Goal: Task Accomplishment & Management: Use online tool/utility

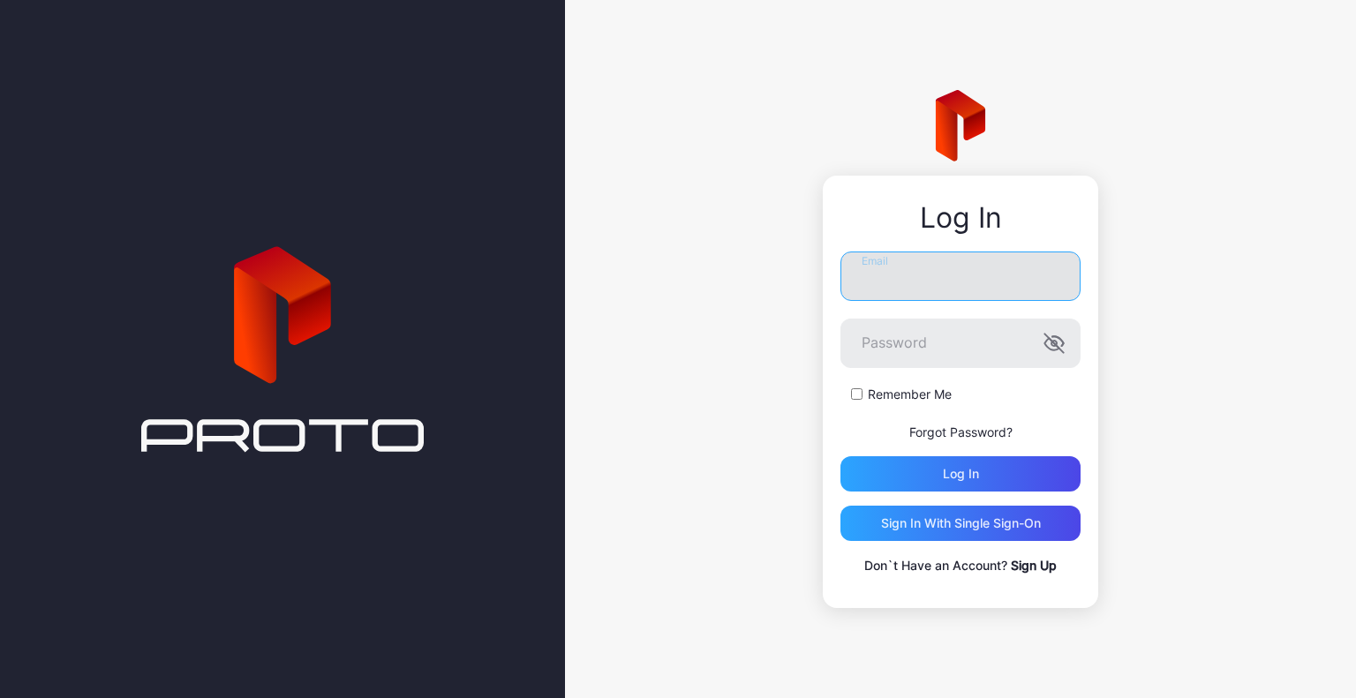
click at [936, 271] on input "Email" at bounding box center [960, 276] width 240 height 49
type input "**********"
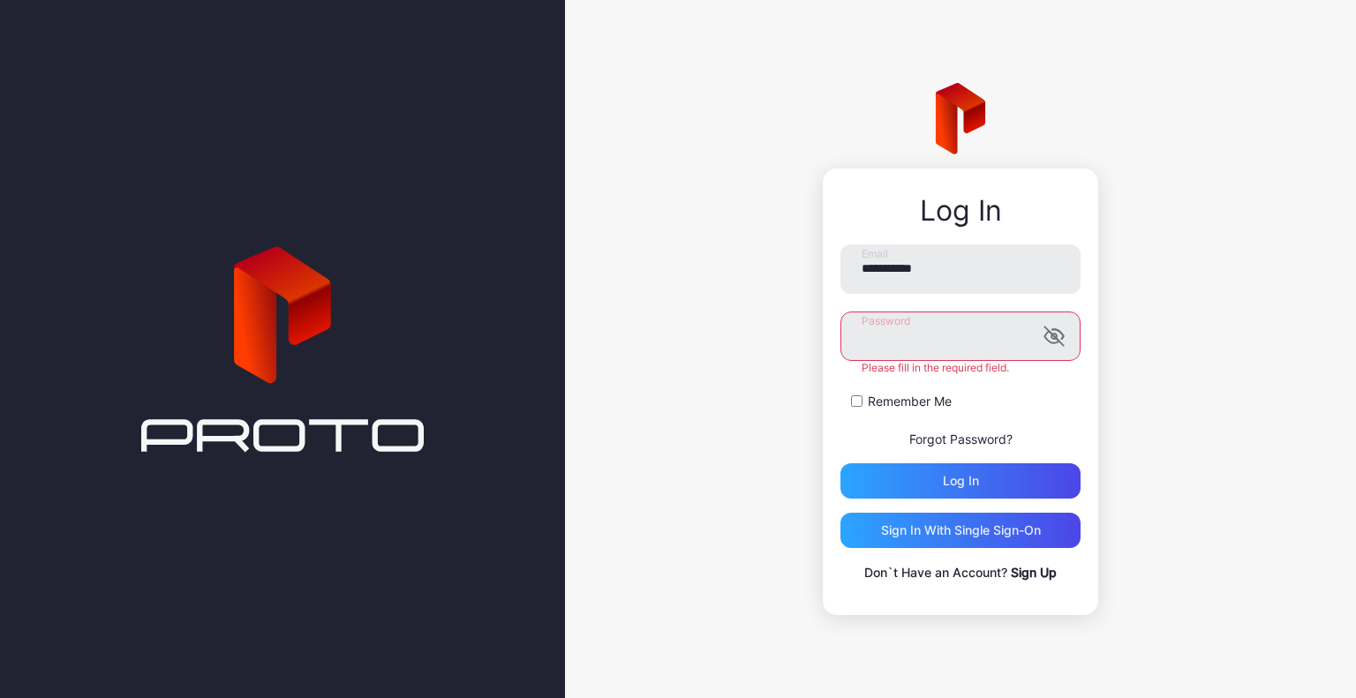
click at [840, 463] on button "Log in" at bounding box center [960, 480] width 240 height 35
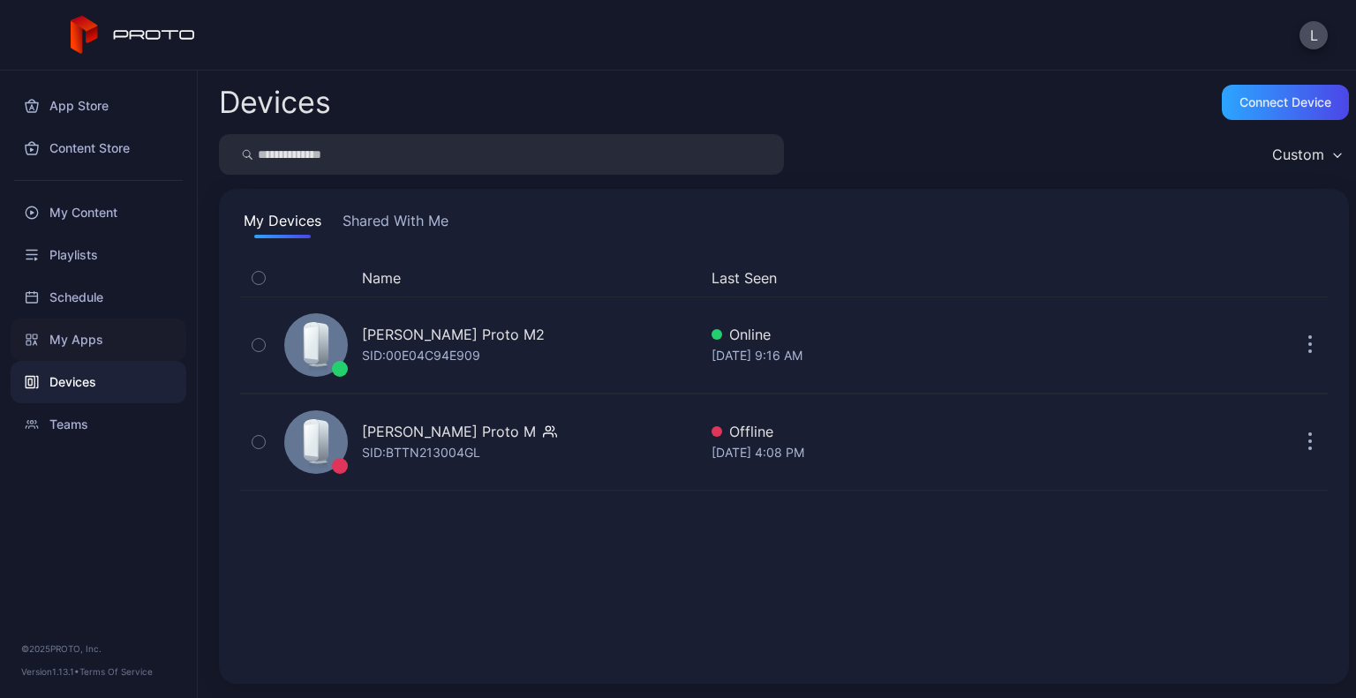
click at [94, 339] on div "My Apps" at bounding box center [99, 340] width 176 height 42
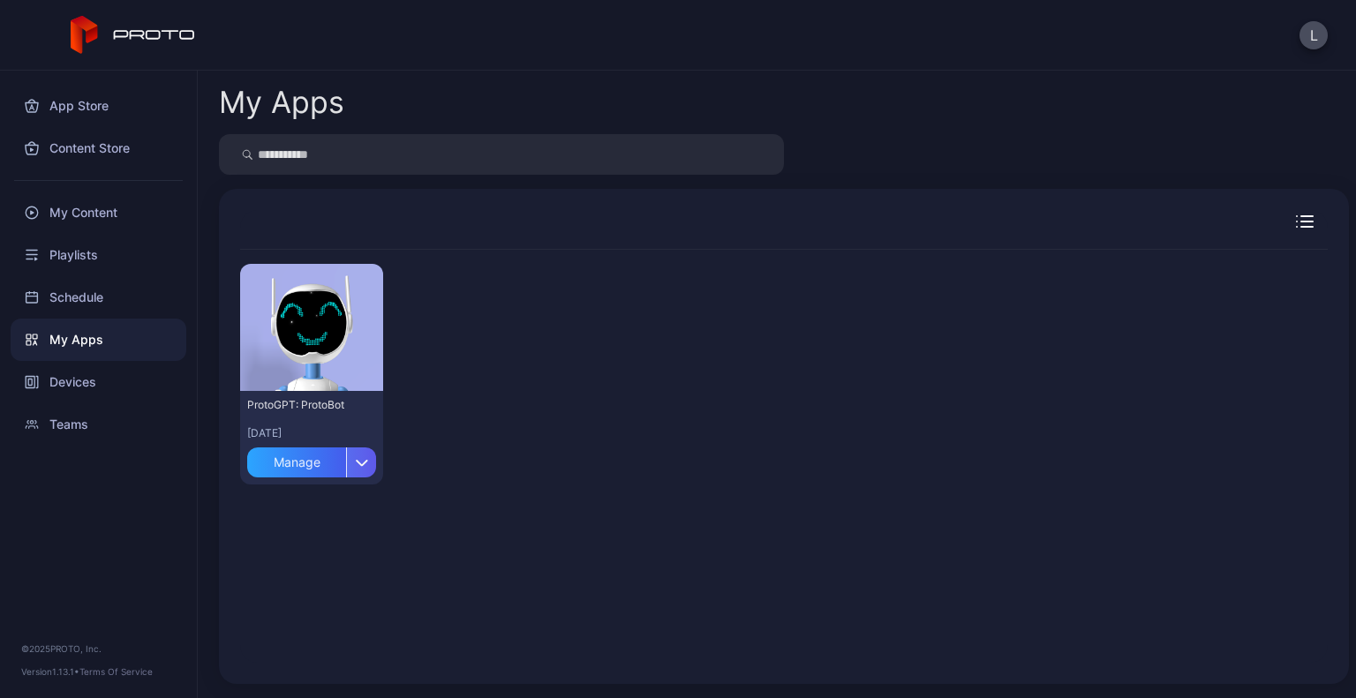
click at [347, 473] on div "button" at bounding box center [361, 463] width 30 height 30
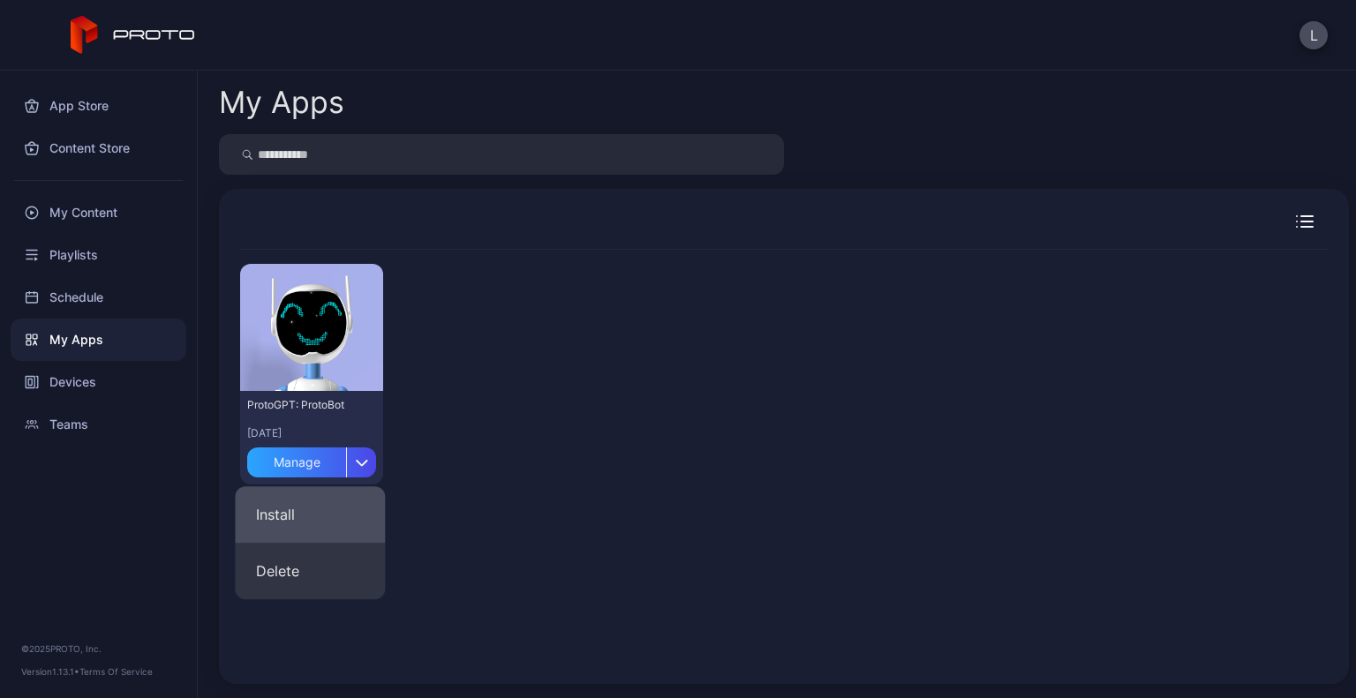
click at [307, 504] on button "Install" at bounding box center [310, 514] width 150 height 56
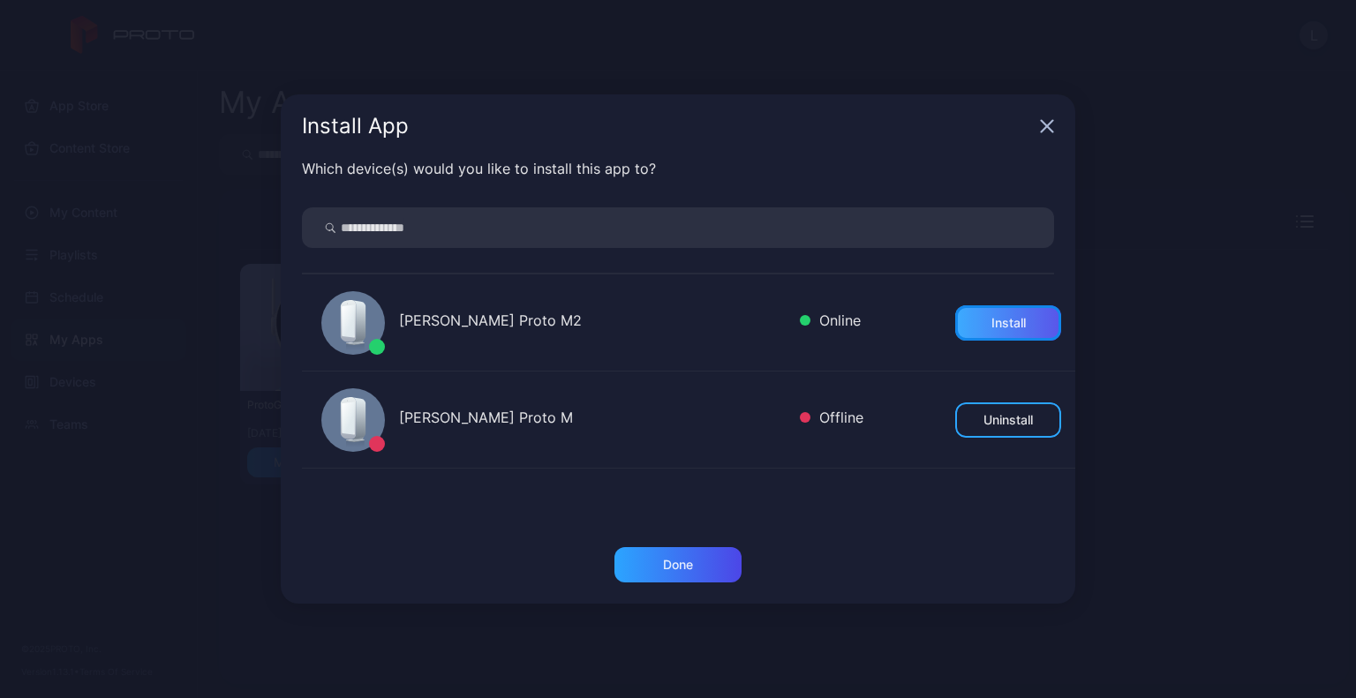
click at [999, 331] on div "Install" at bounding box center [1008, 322] width 106 height 35
click at [1035, 133] on div "Install App" at bounding box center [678, 126] width 794 height 64
click at [657, 570] on div "Done" at bounding box center [677, 564] width 127 height 35
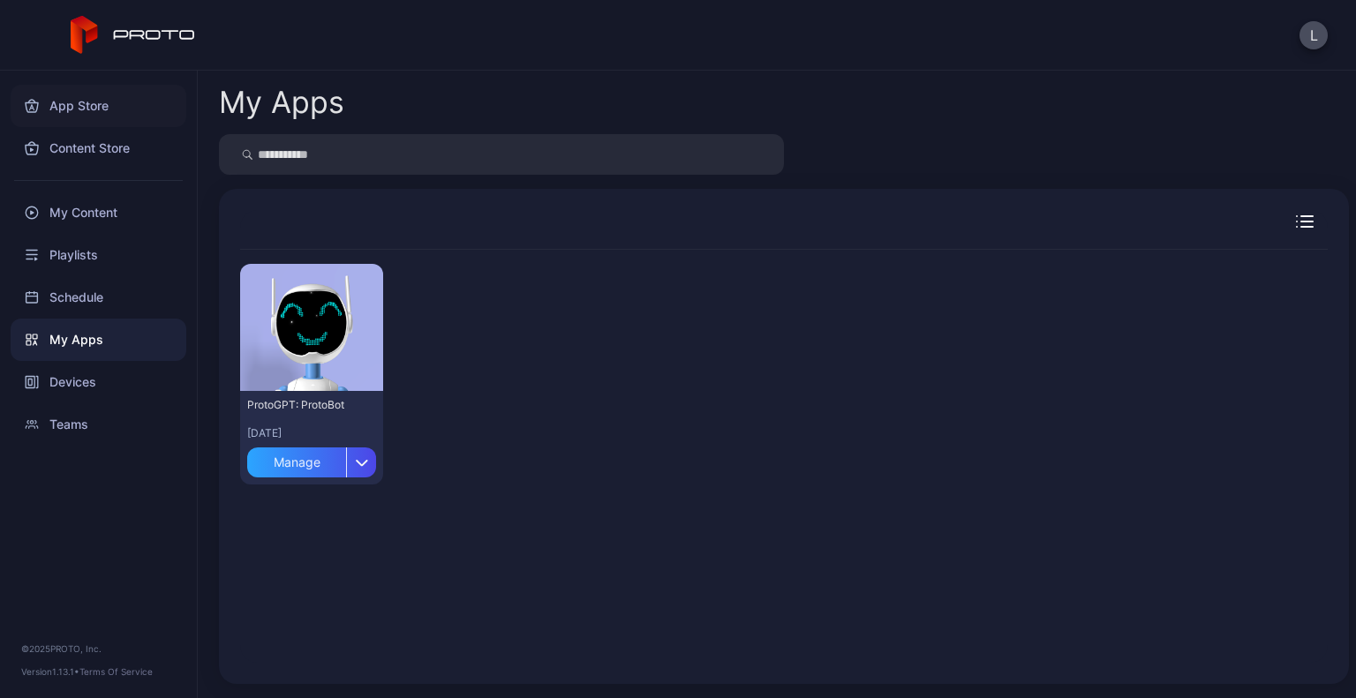
click at [124, 105] on div "App Store" at bounding box center [99, 106] width 176 height 42
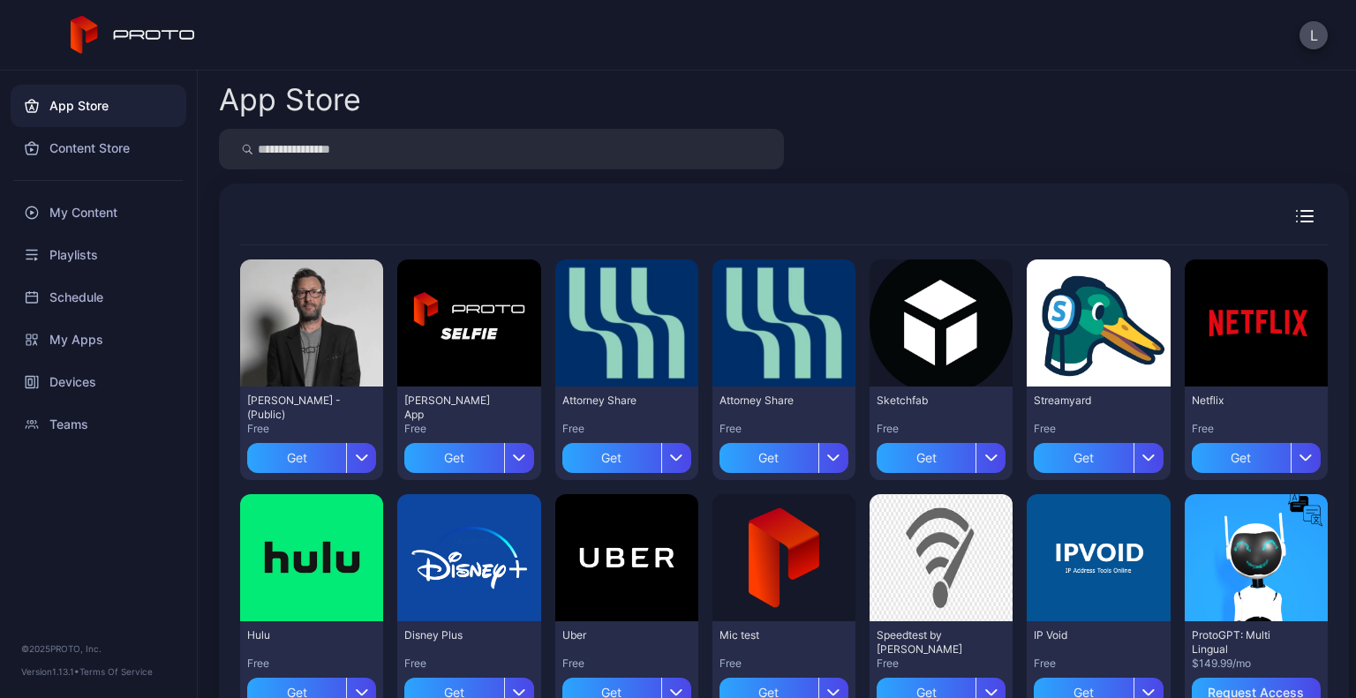
click at [1296, 214] on icon "button" at bounding box center [1305, 216] width 18 height 12
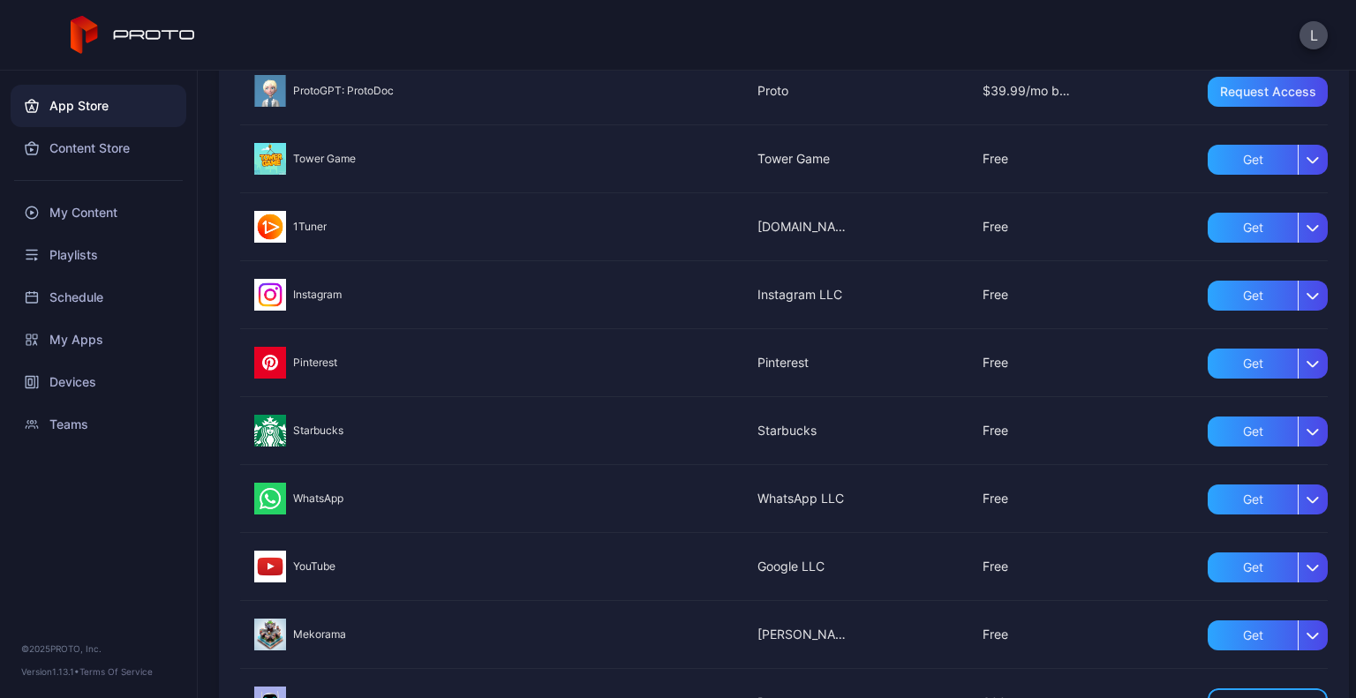
scroll to position [1277, 0]
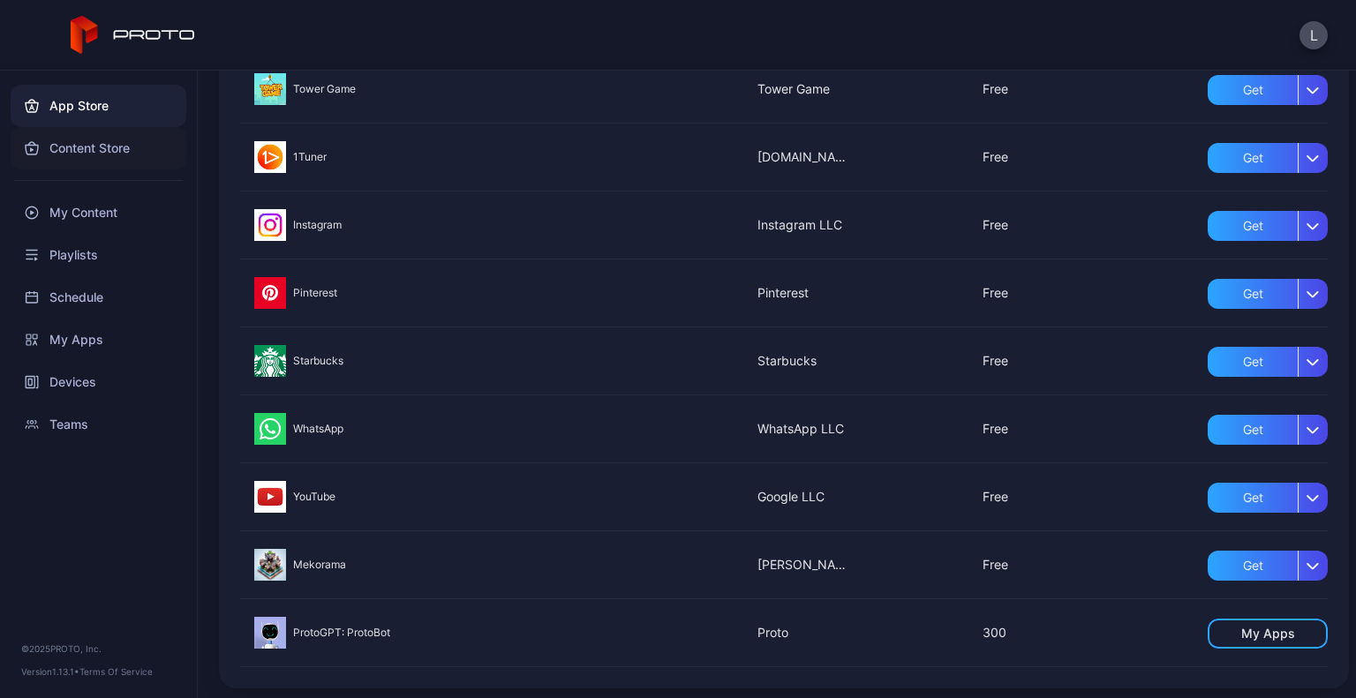
click at [122, 143] on div "Content Store" at bounding box center [99, 148] width 176 height 42
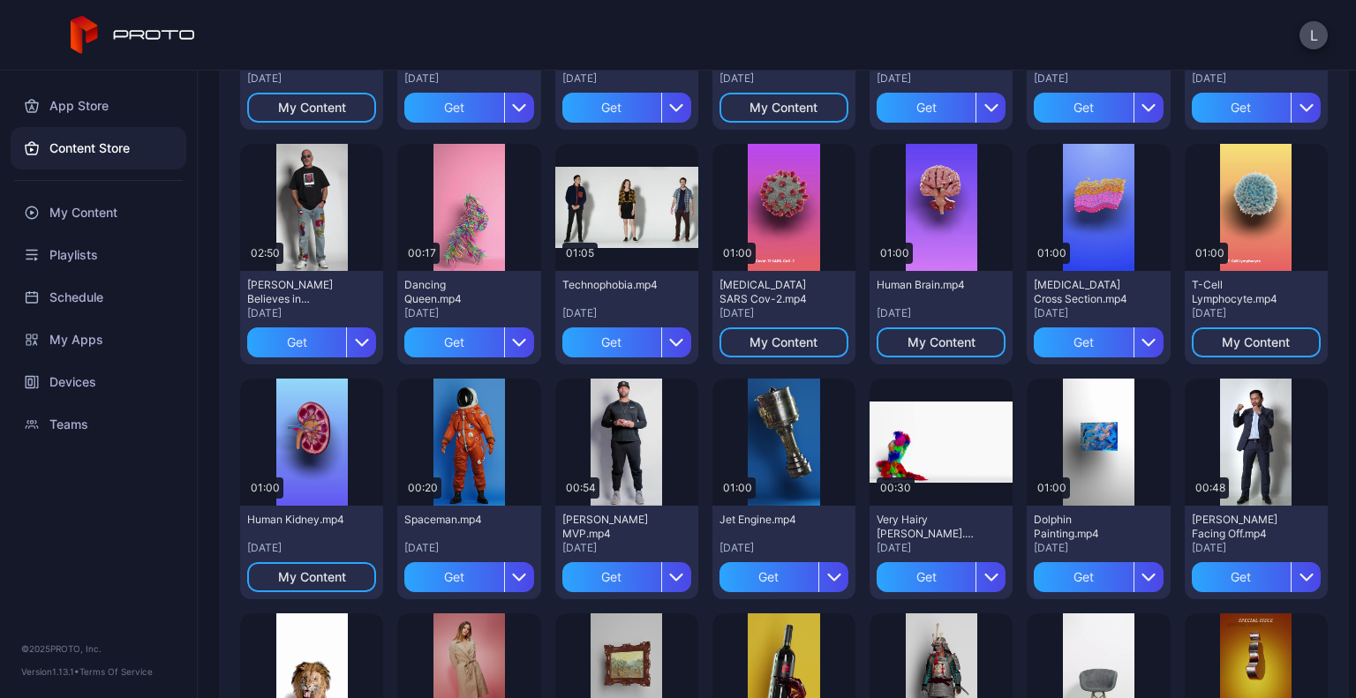
scroll to position [567, 0]
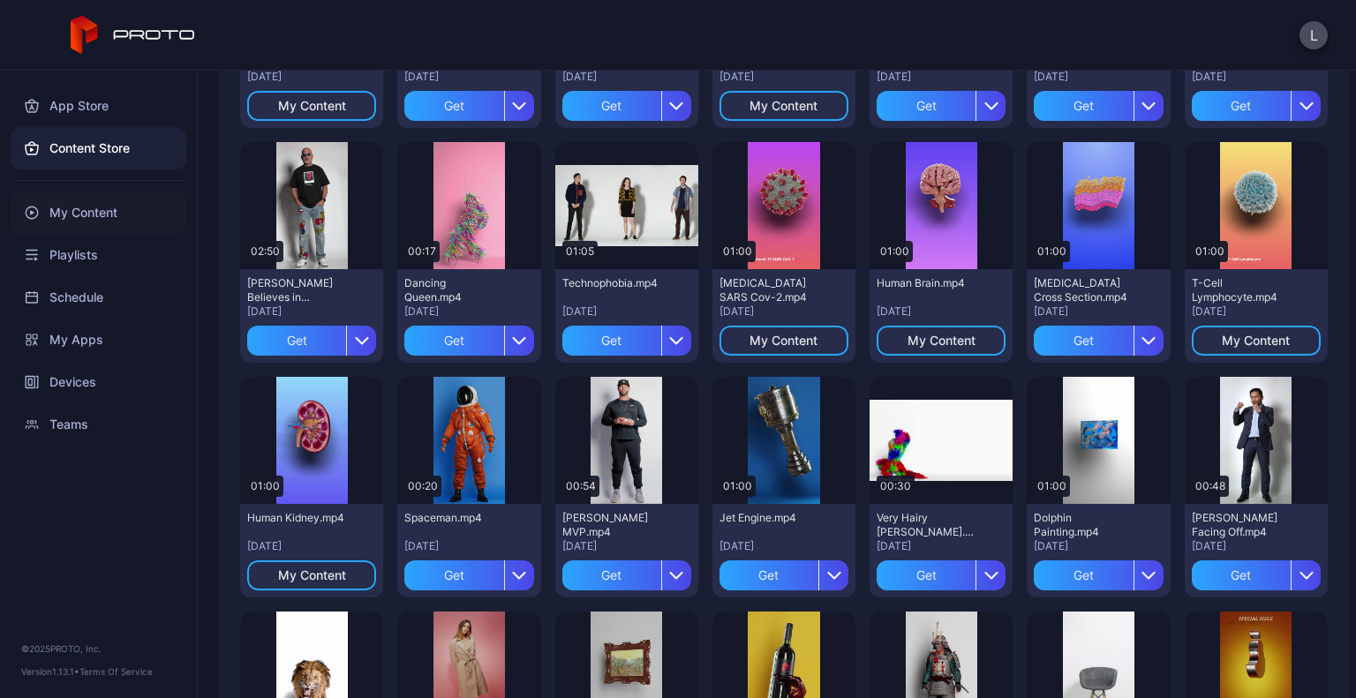
click at [115, 209] on div "My Content" at bounding box center [99, 213] width 176 height 42
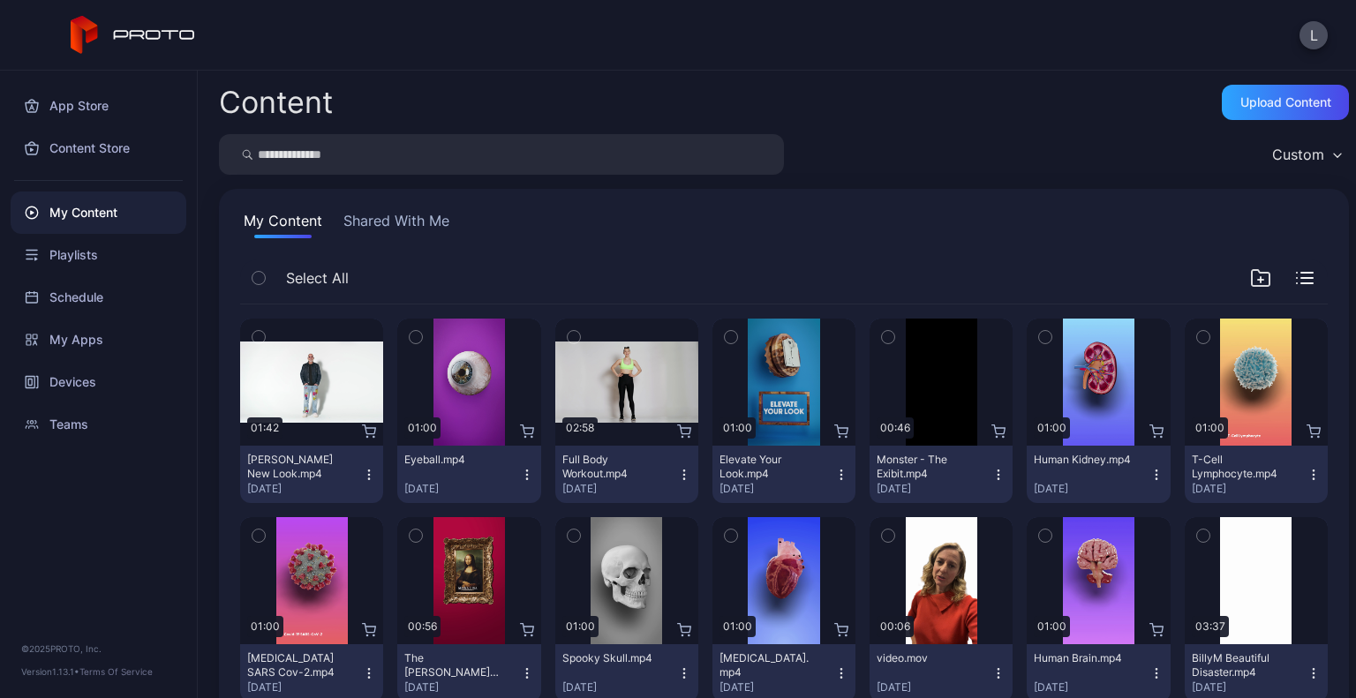
click at [392, 220] on button "Shared With Me" at bounding box center [396, 224] width 113 height 28
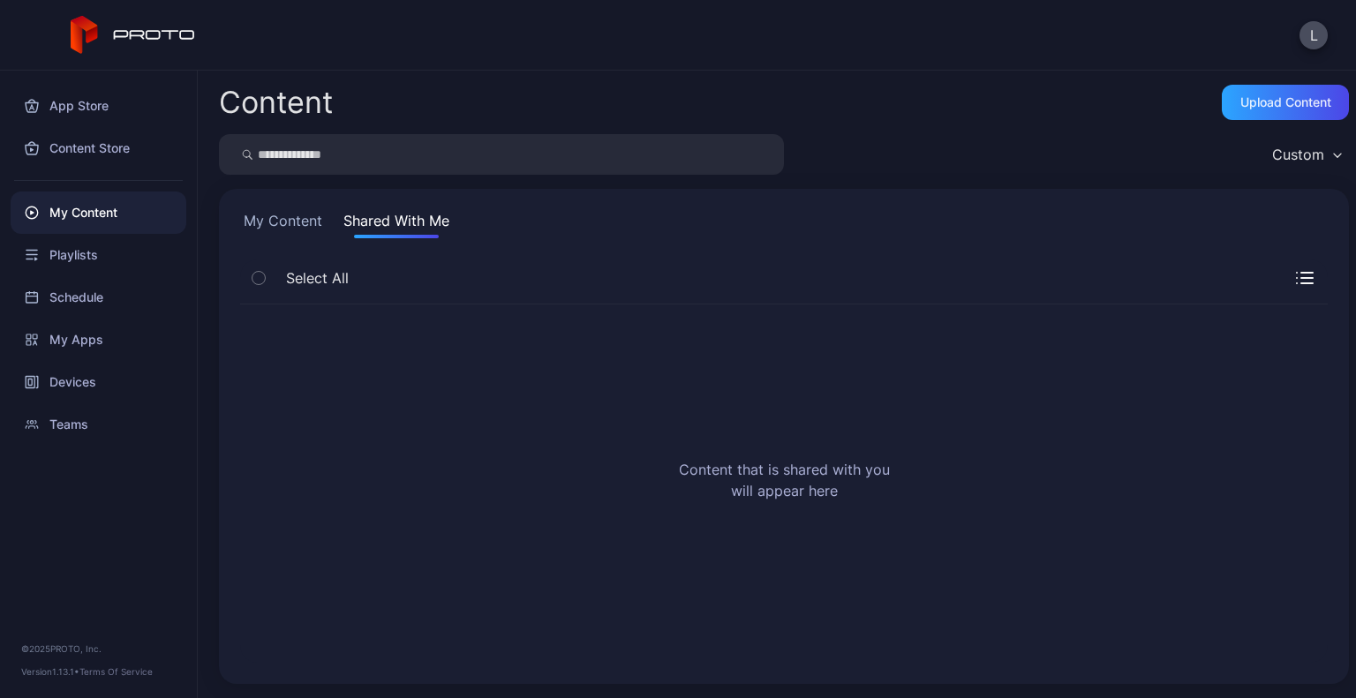
click at [303, 221] on button "My Content" at bounding box center [283, 224] width 86 height 28
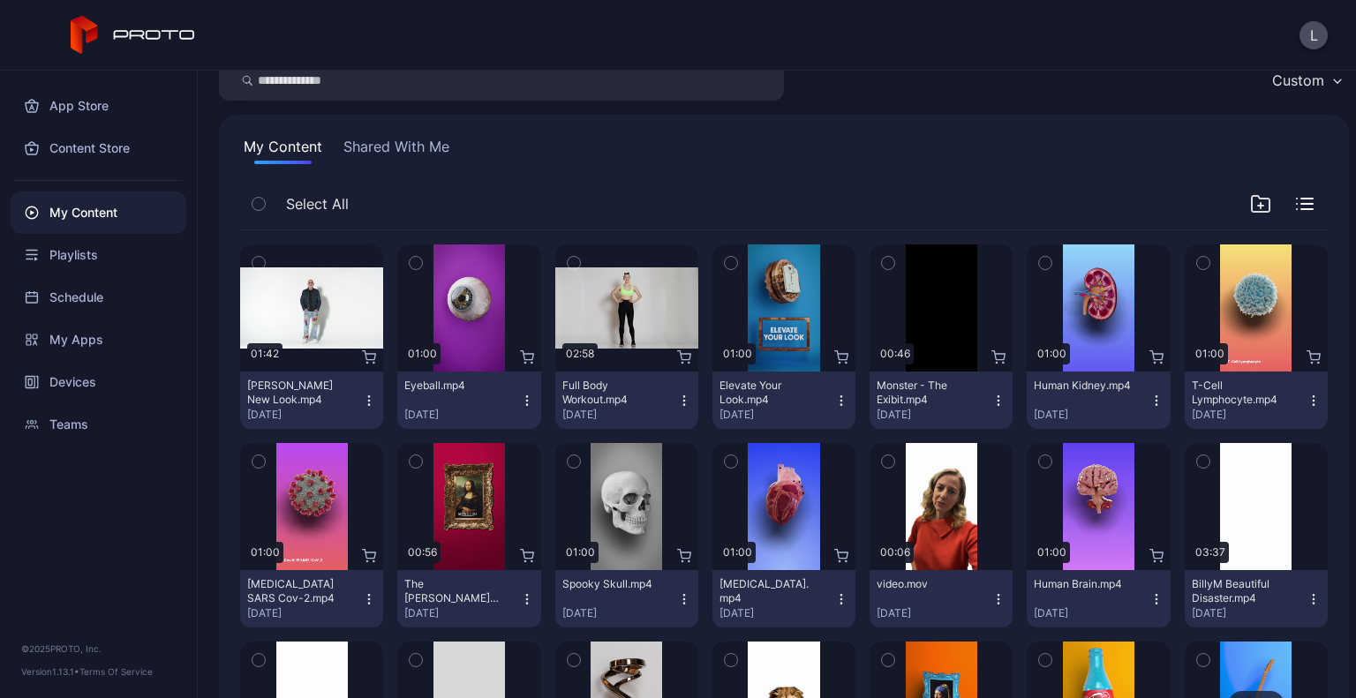
scroll to position [56, 0]
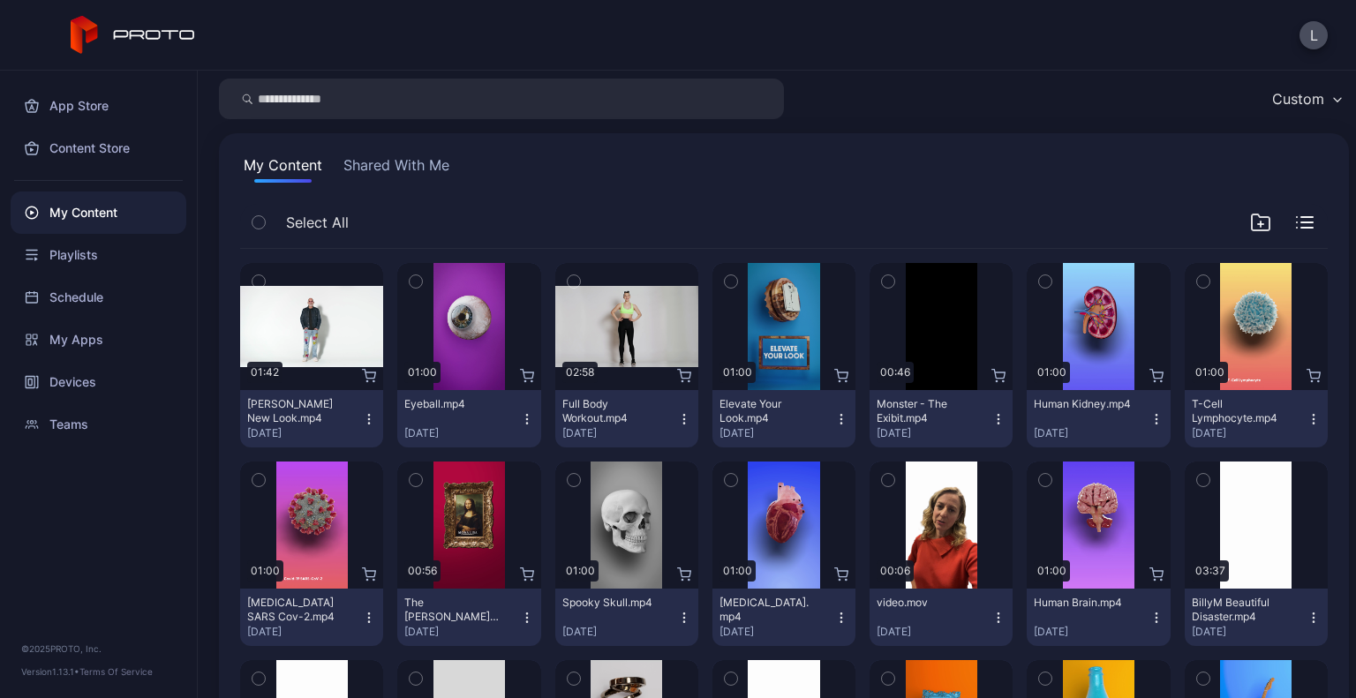
click at [252, 213] on icon "button" at bounding box center [258, 222] width 12 height 19
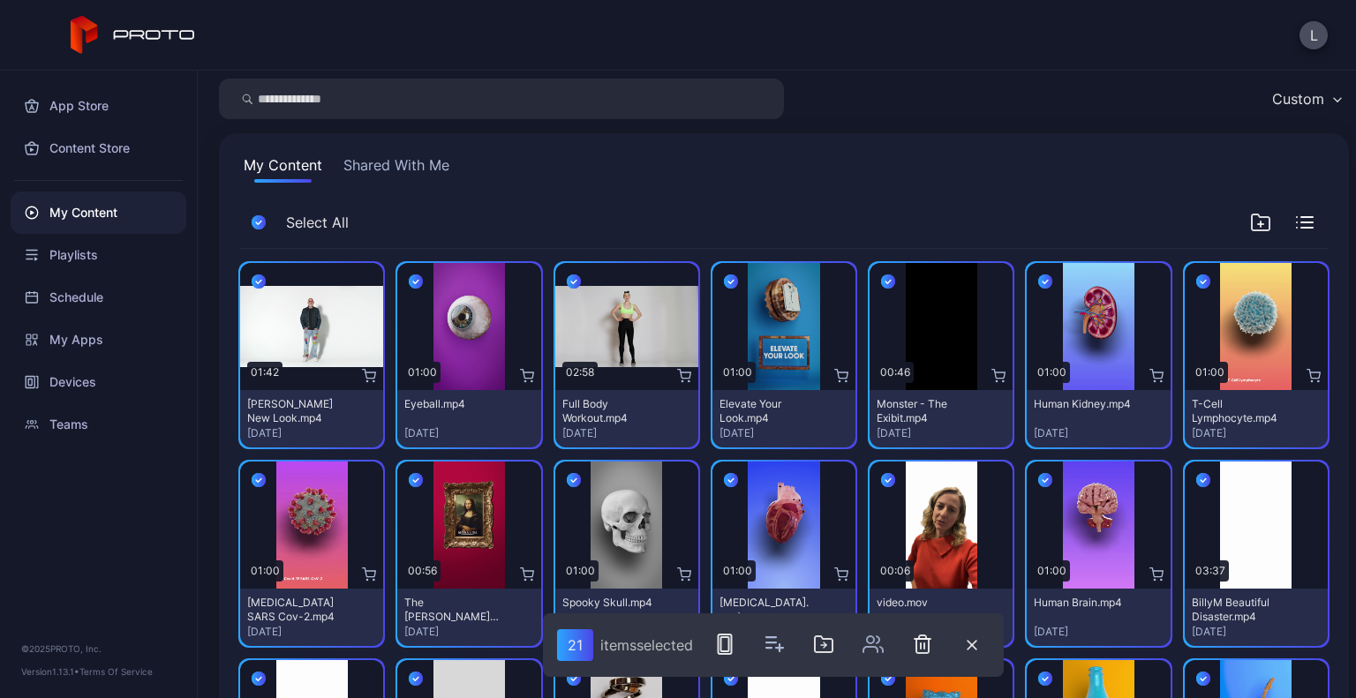
scroll to position [265, 0]
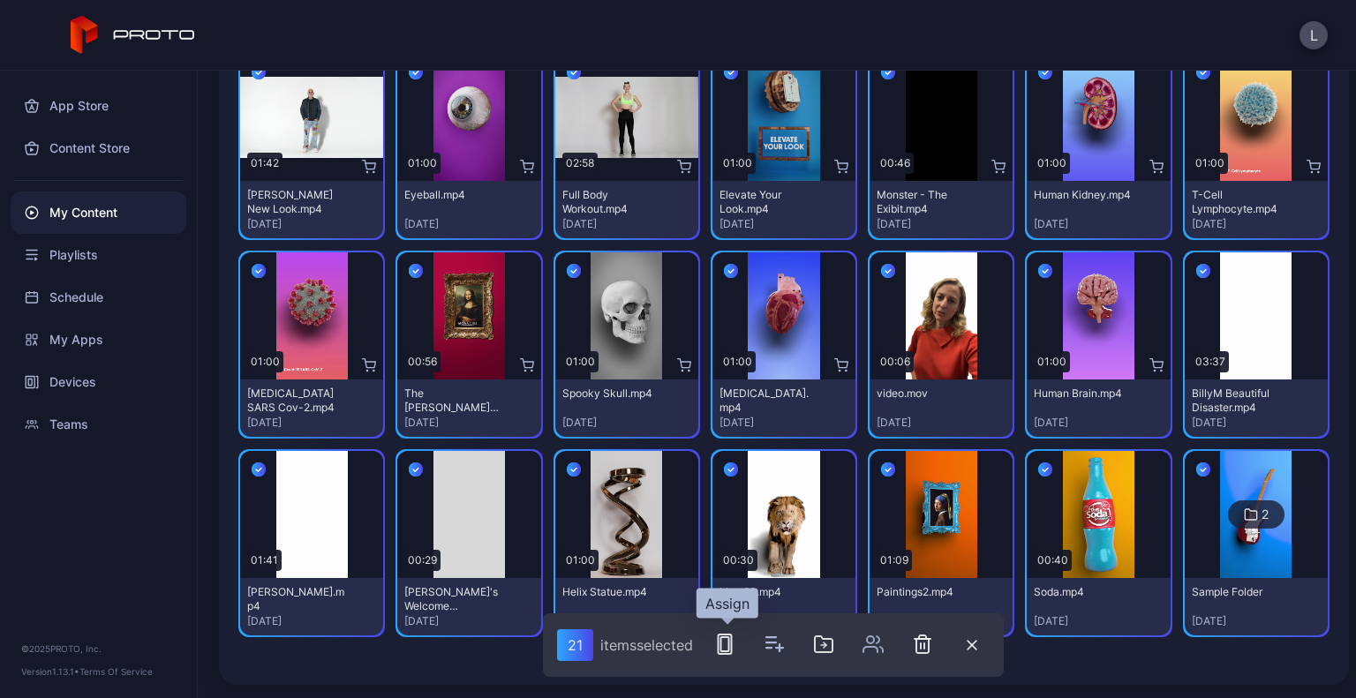
click at [732, 649] on rect "button" at bounding box center [725, 644] width 13 height 19
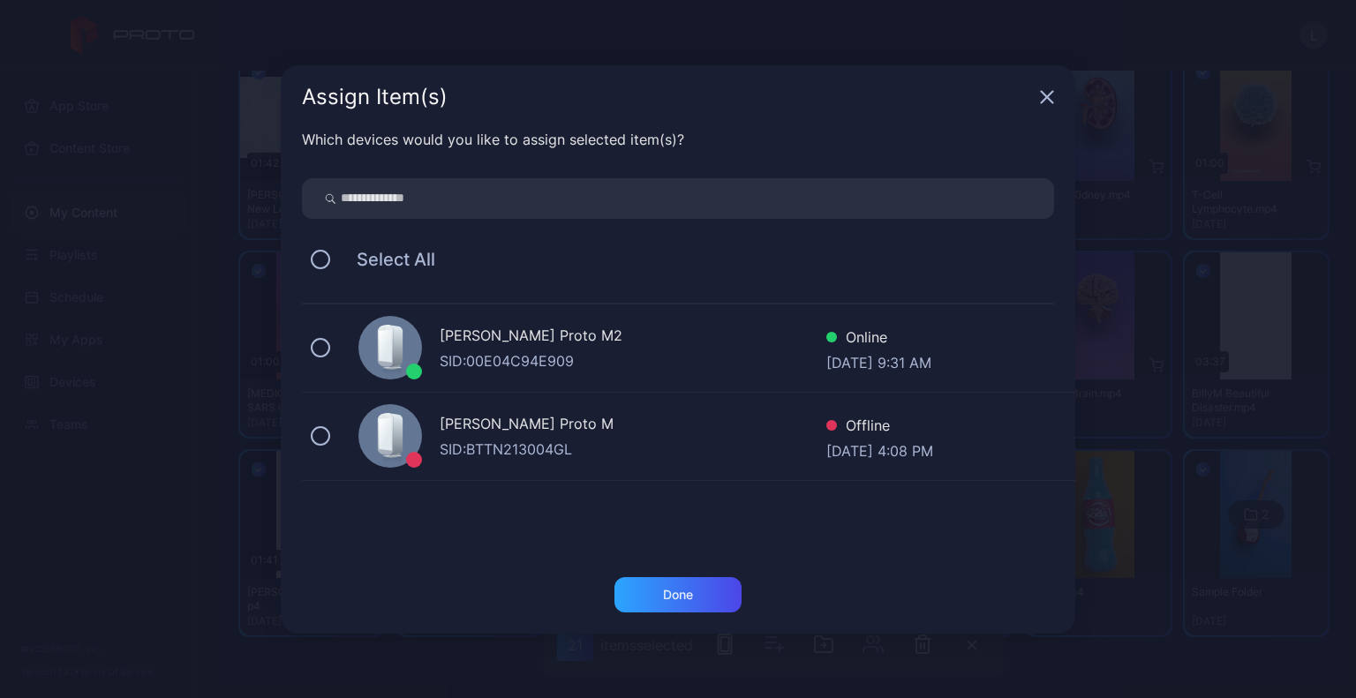
click at [360, 345] on div at bounding box center [390, 348] width 64 height 64
click at [674, 588] on div "Done" at bounding box center [678, 595] width 30 height 14
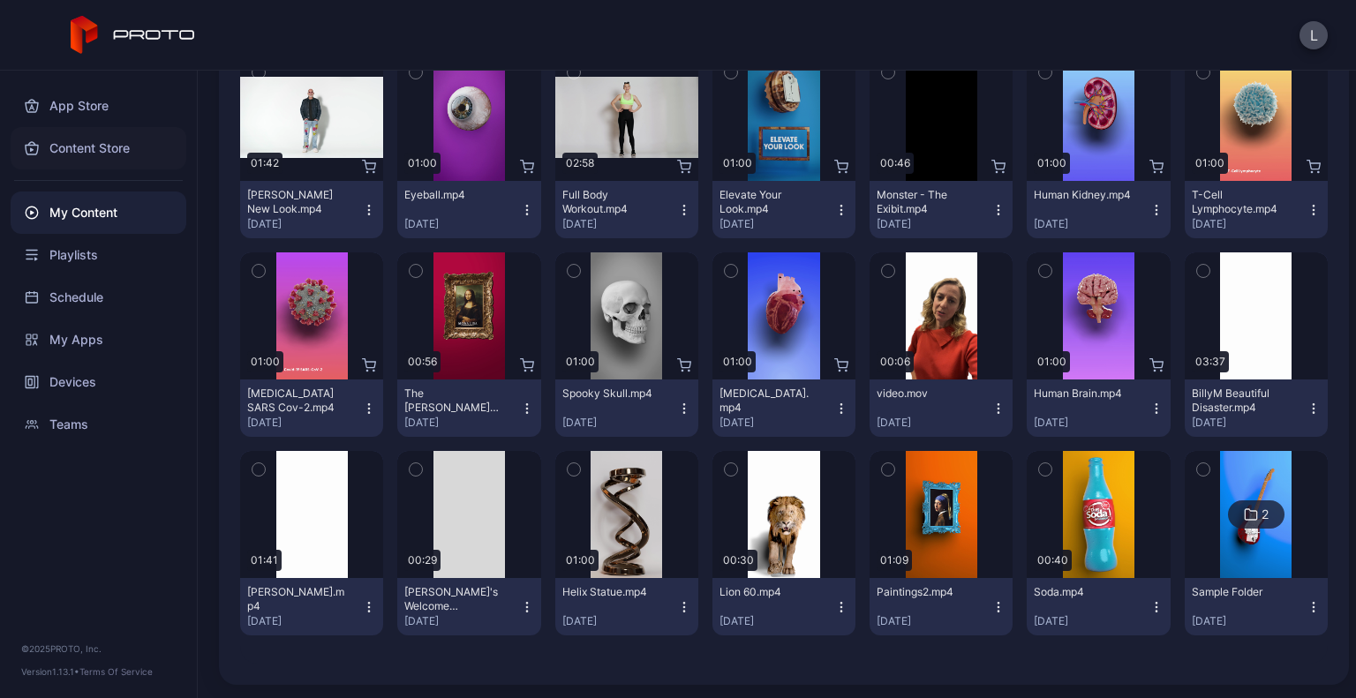
click at [91, 154] on div "Content Store" at bounding box center [99, 148] width 176 height 42
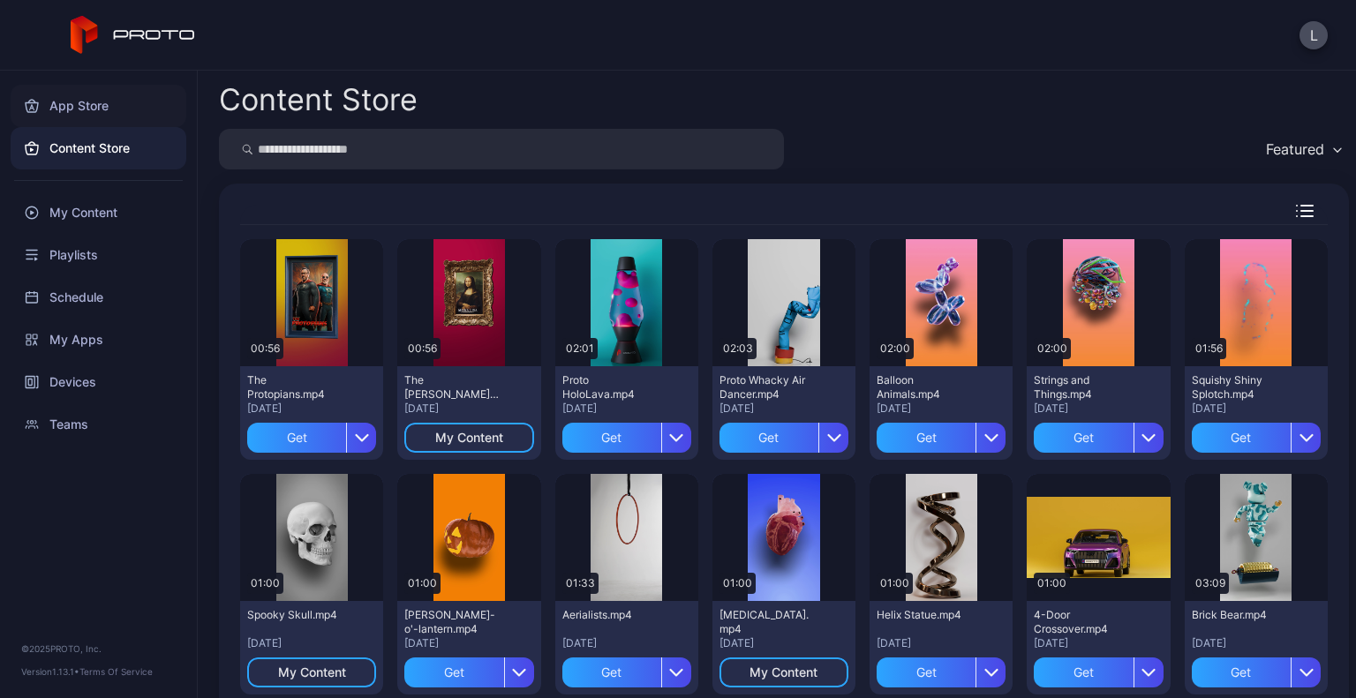
click at [73, 109] on div "App Store" at bounding box center [99, 106] width 176 height 42
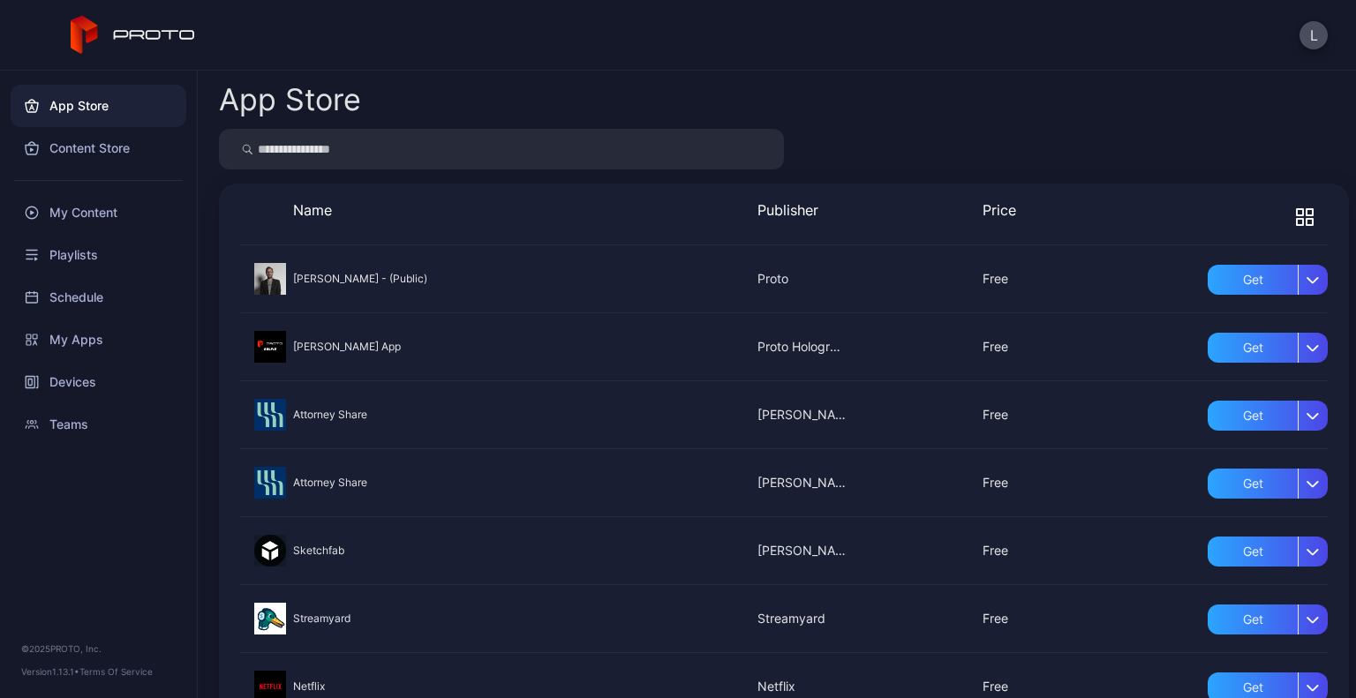
click at [1306, 219] on icon "button" at bounding box center [1309, 222] width 6 height 6
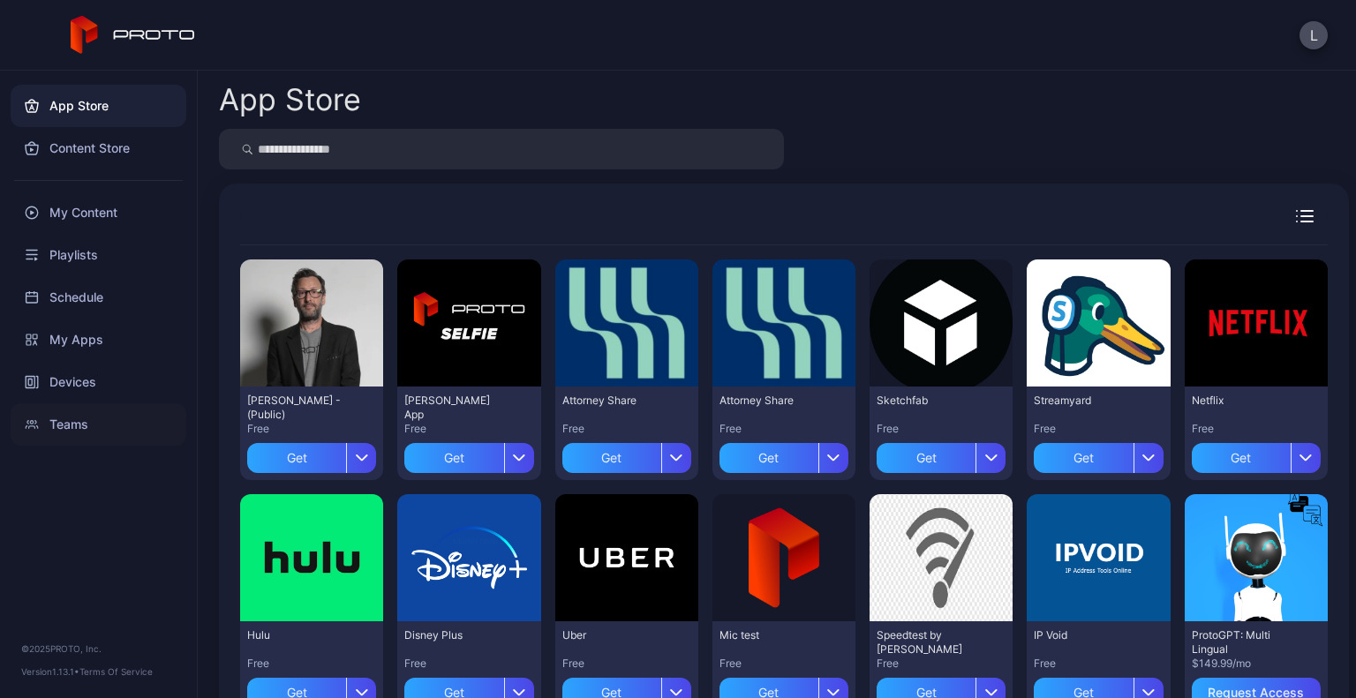
click at [81, 430] on div "Teams" at bounding box center [99, 424] width 176 height 42
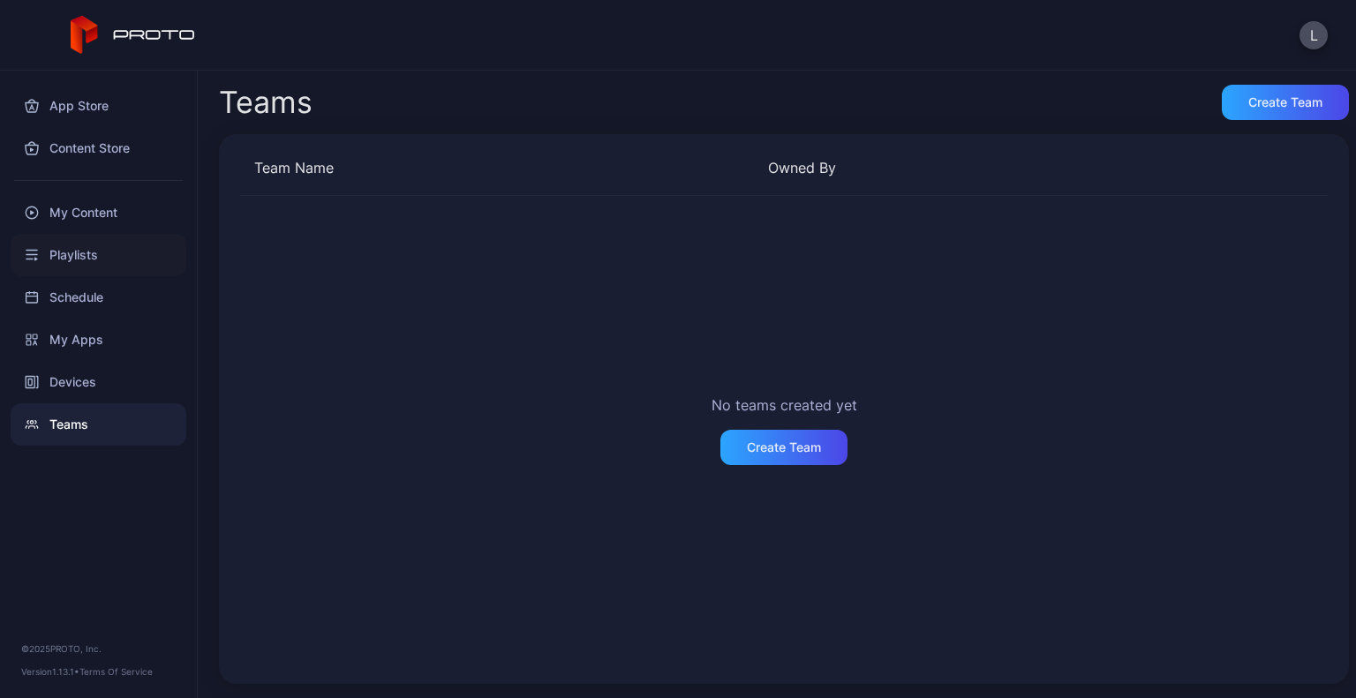
click at [88, 243] on div "Playlists" at bounding box center [99, 255] width 176 height 42
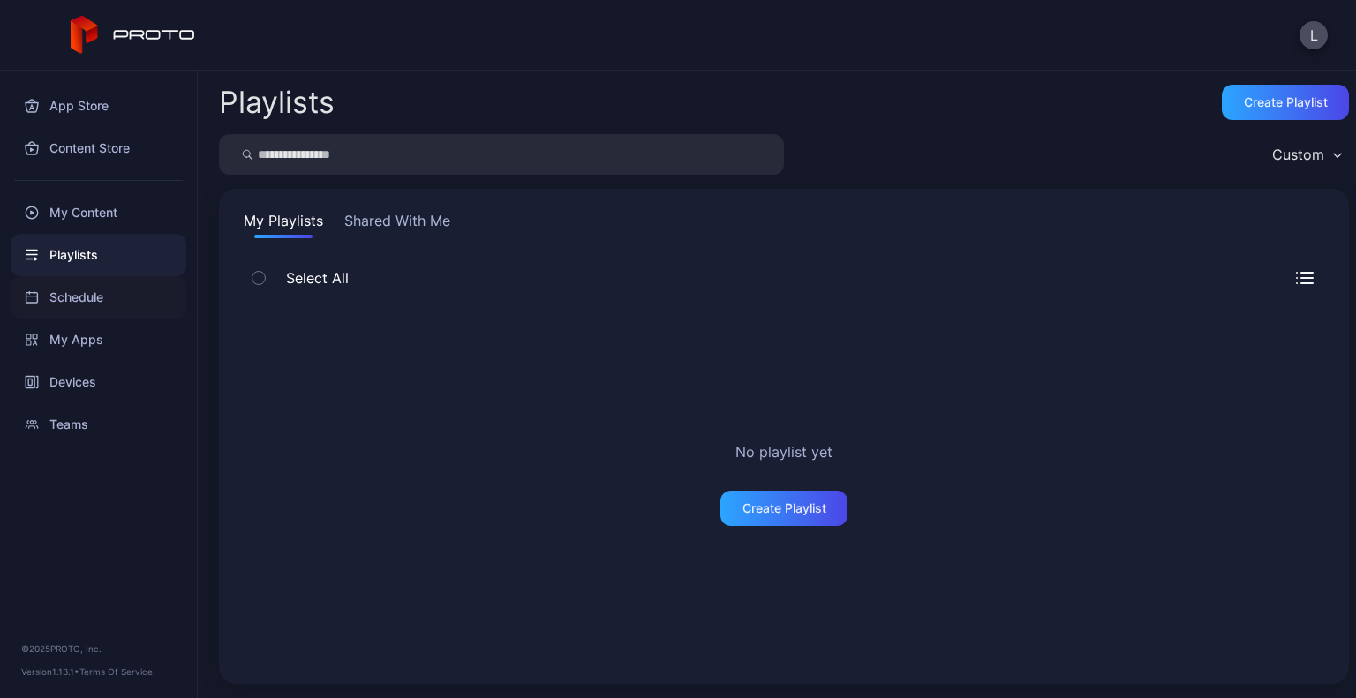
click at [117, 290] on div "Schedule" at bounding box center [99, 297] width 176 height 42
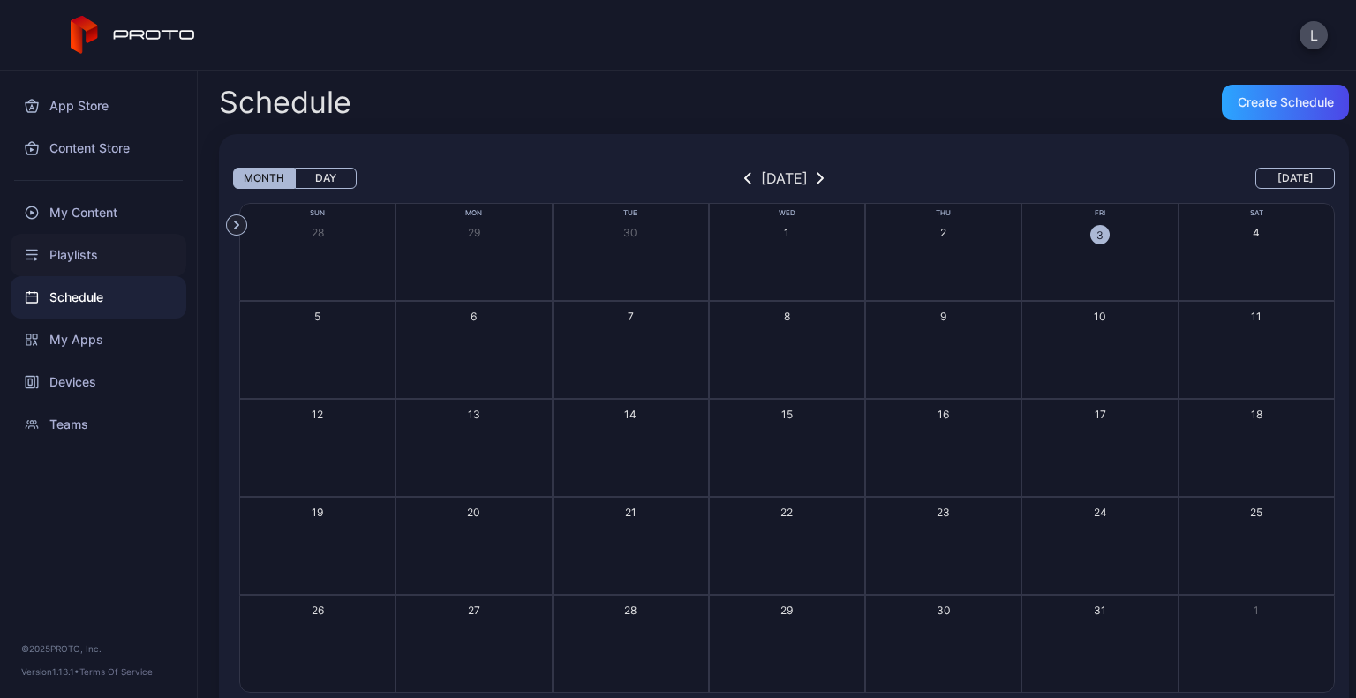
click at [86, 248] on div "Playlists" at bounding box center [99, 255] width 176 height 42
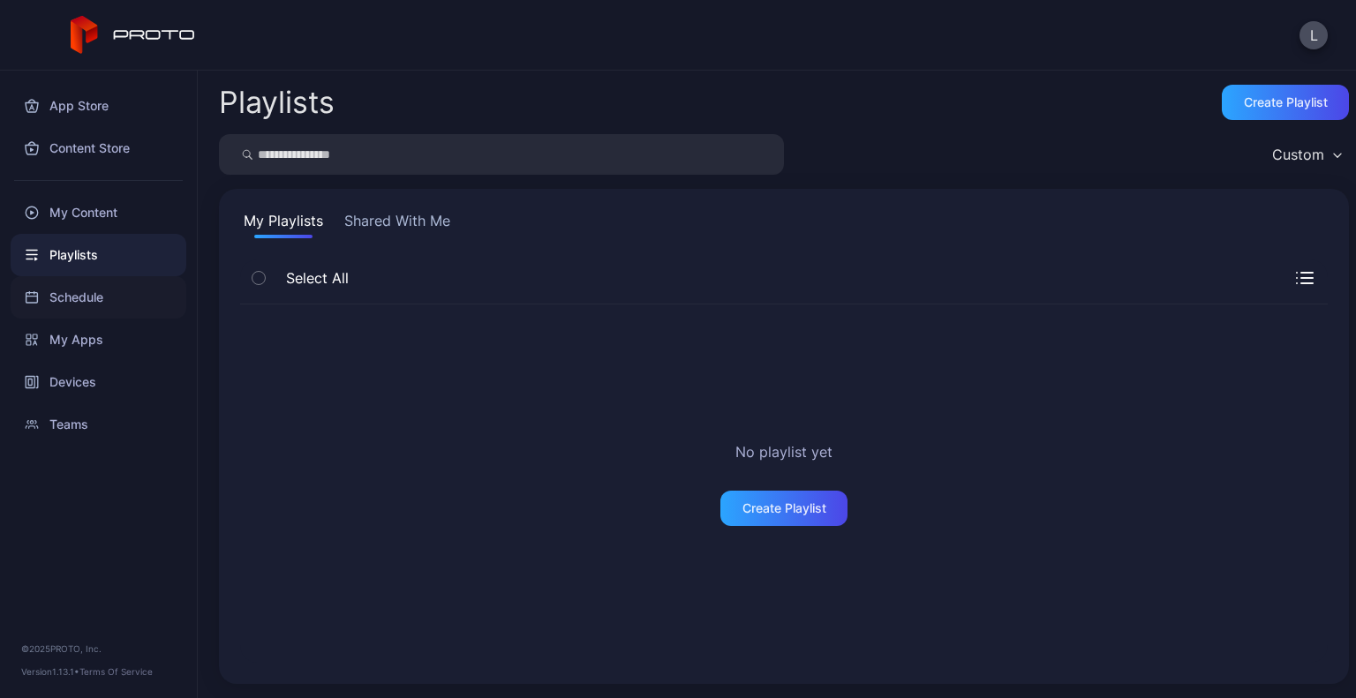
click at [99, 288] on div "Schedule" at bounding box center [99, 297] width 176 height 42
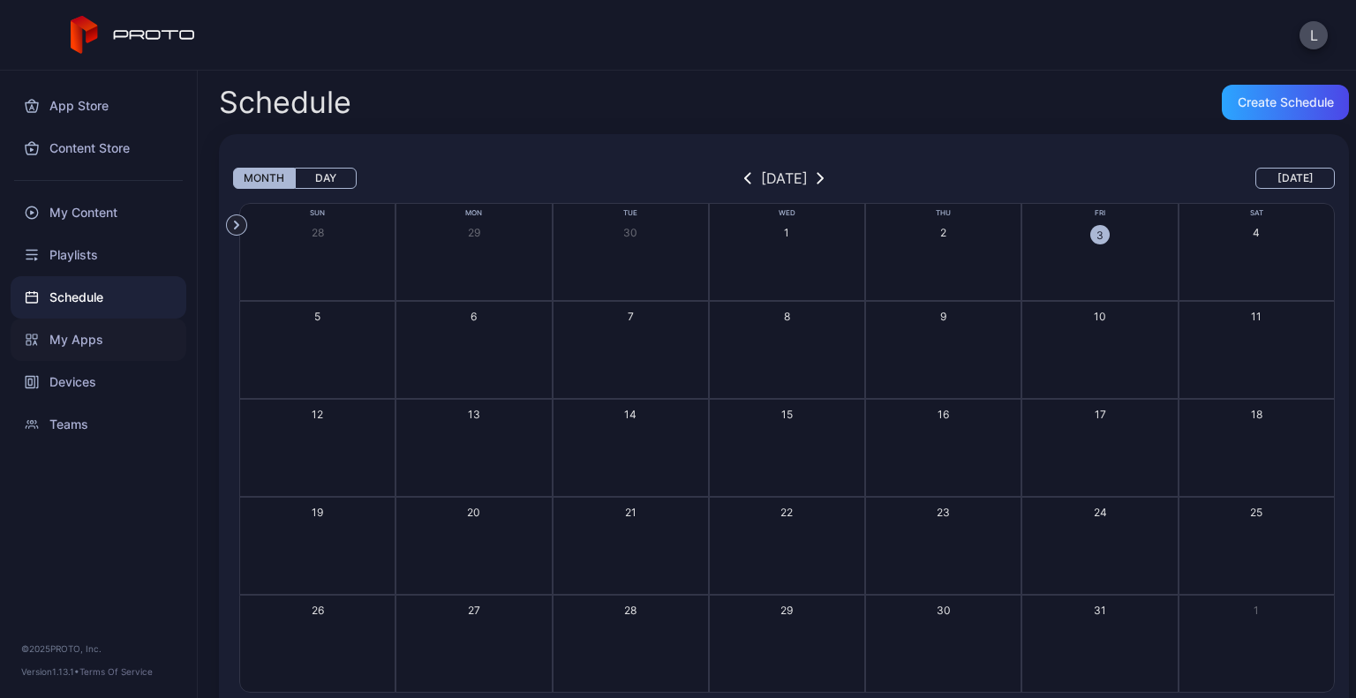
click at [106, 327] on div "My Apps" at bounding box center [99, 340] width 176 height 42
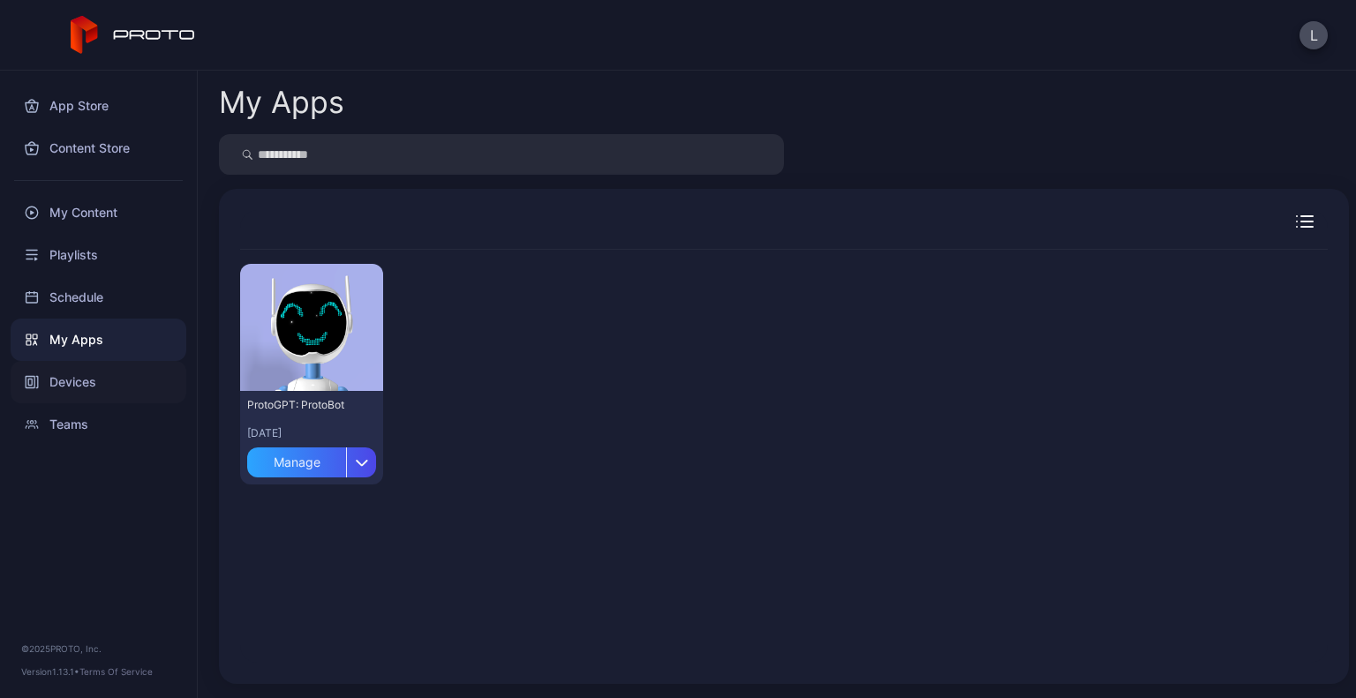
click at [105, 373] on div "Devices" at bounding box center [99, 382] width 176 height 42
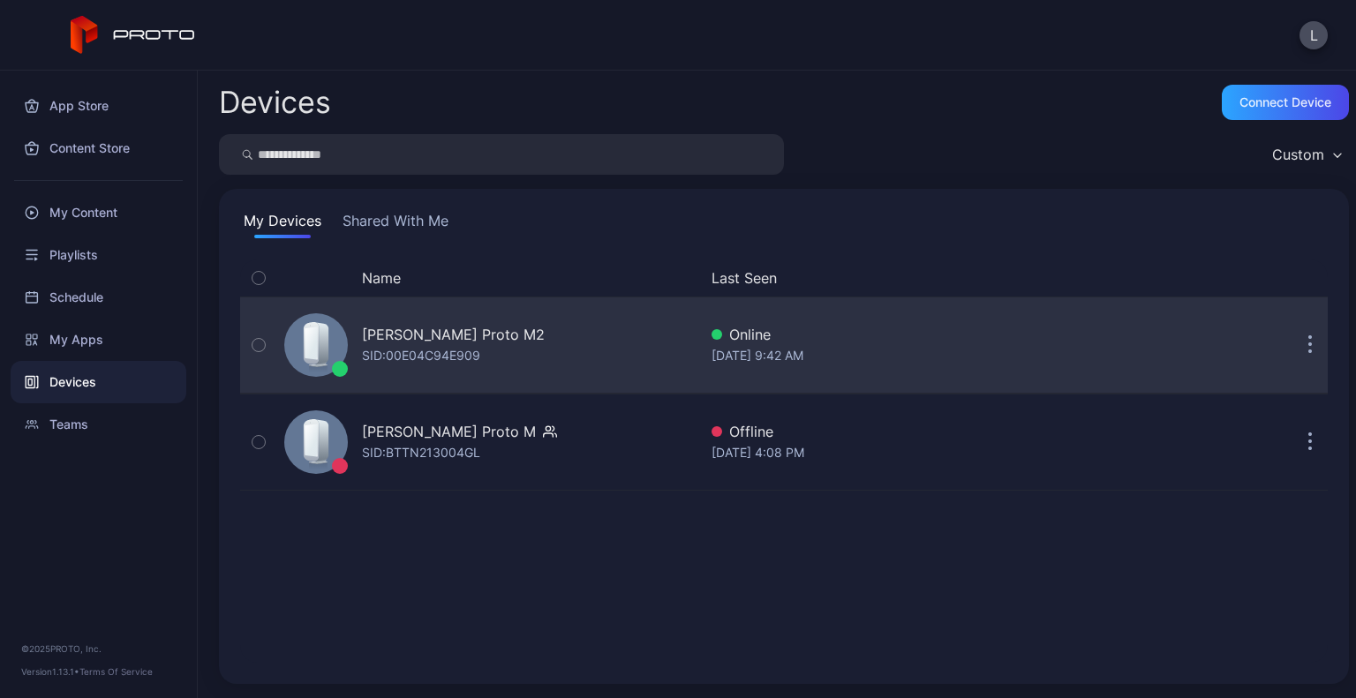
click at [1292, 341] on button "button" at bounding box center [1309, 344] width 35 height 35
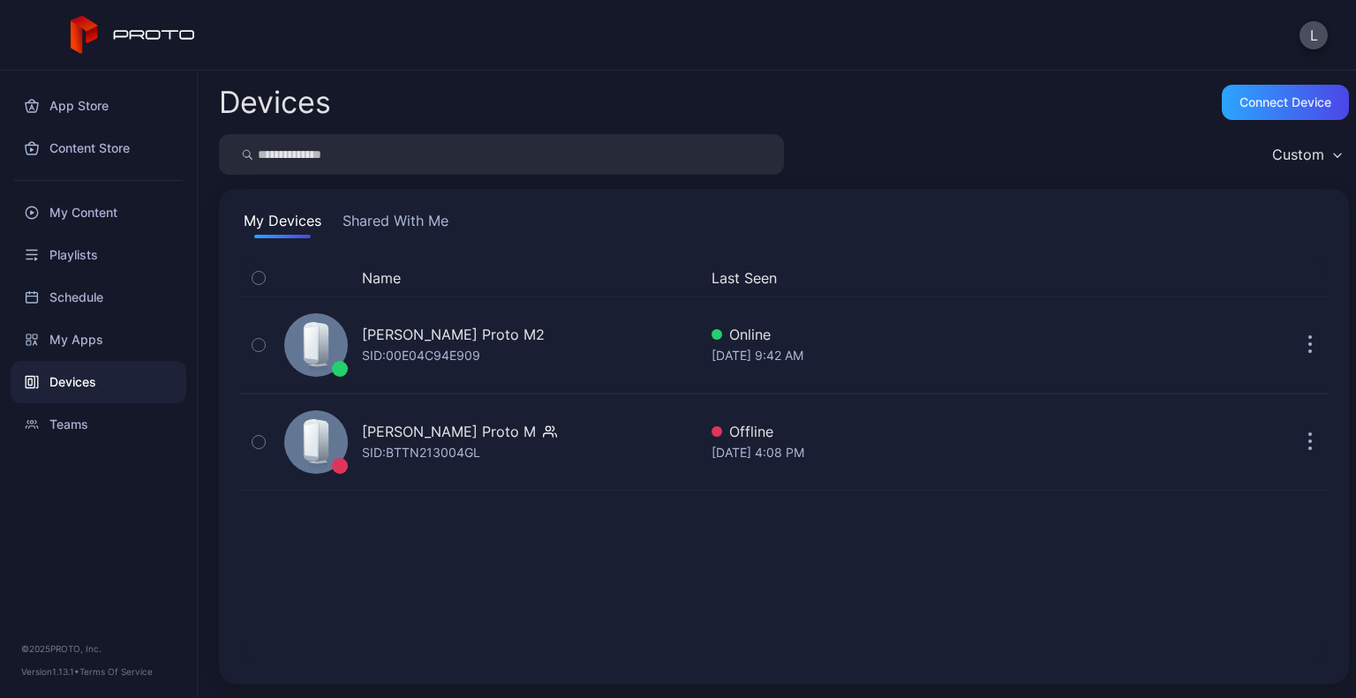
click at [1045, 76] on div "Devices Connect device Custom My Devices Shared With Me Name Last Seen [PERSON_…" at bounding box center [777, 385] width 1158 height 628
click at [117, 48] on icon at bounding box center [133, 35] width 125 height 39
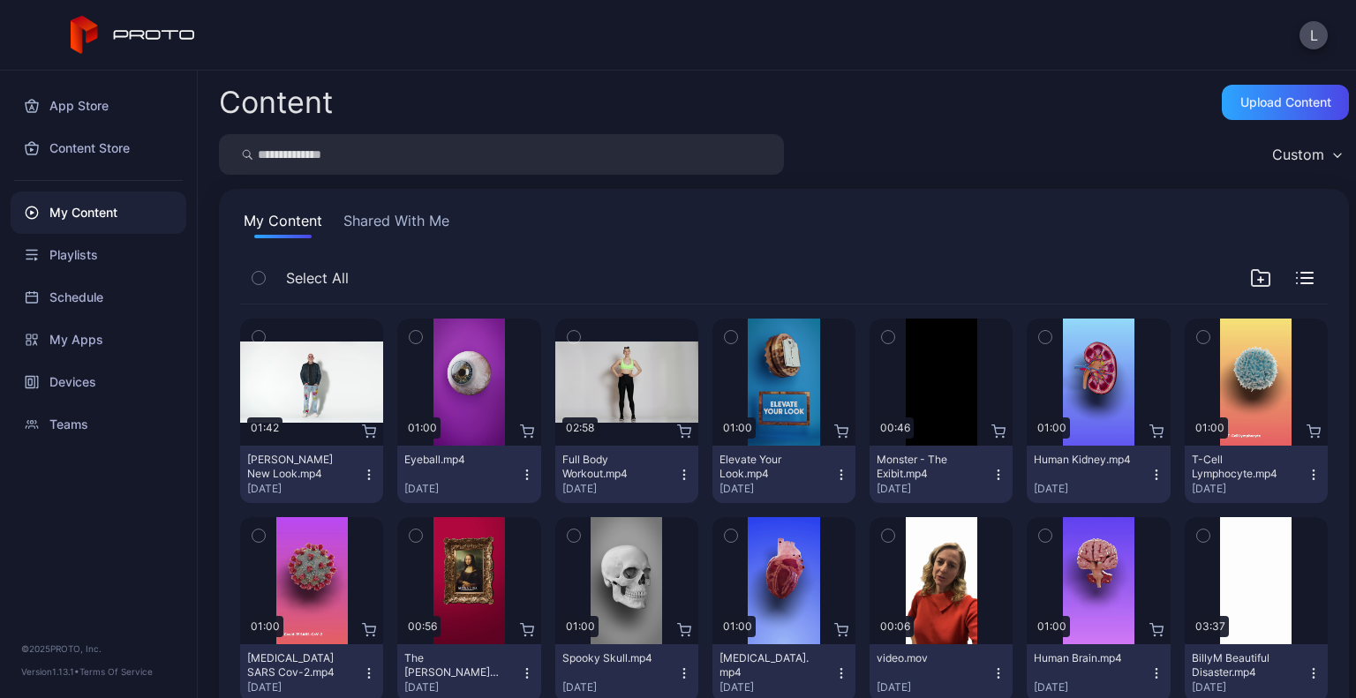
click at [1309, 153] on div "Custom" at bounding box center [1306, 154] width 86 height 26
click at [1112, 127] on div "Content Upload Content Custom My Content Shared With Me Select All Preview 01:4…" at bounding box center [777, 385] width 1158 height 628
click at [418, 224] on button "Shared With Me" at bounding box center [396, 224] width 113 height 28
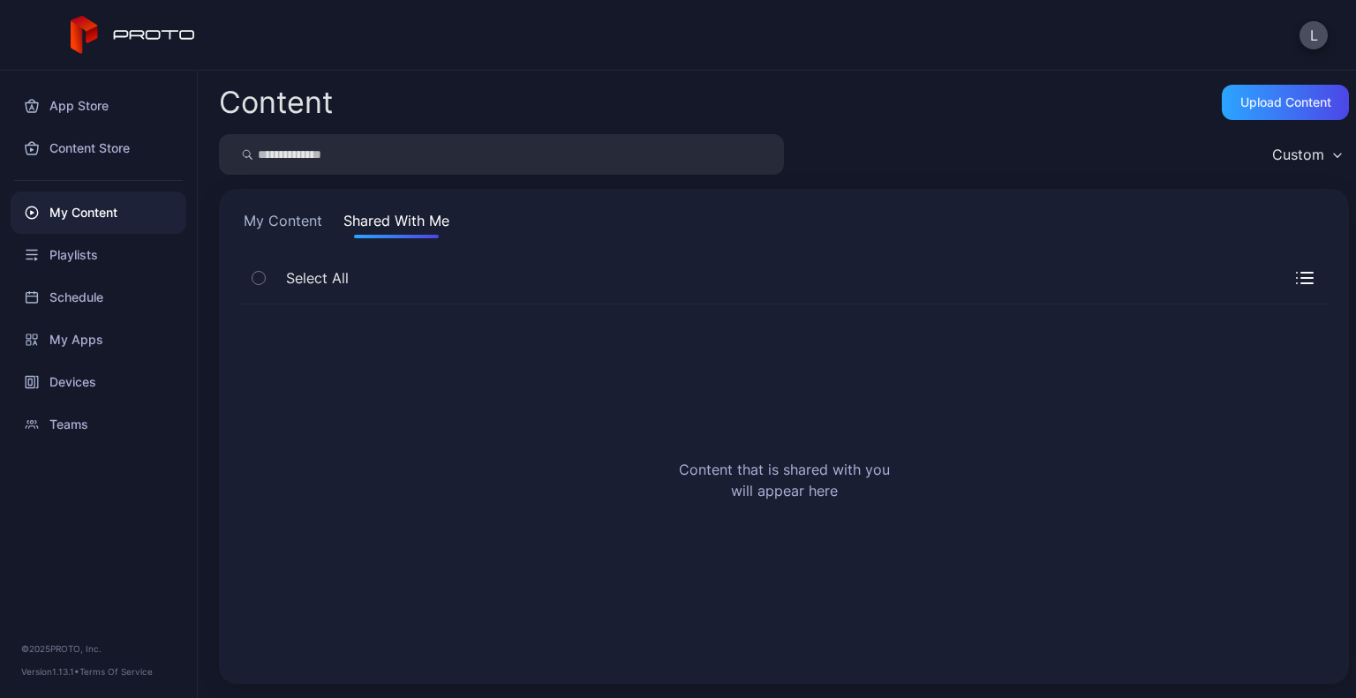
click at [292, 224] on button "My Content" at bounding box center [283, 224] width 86 height 28
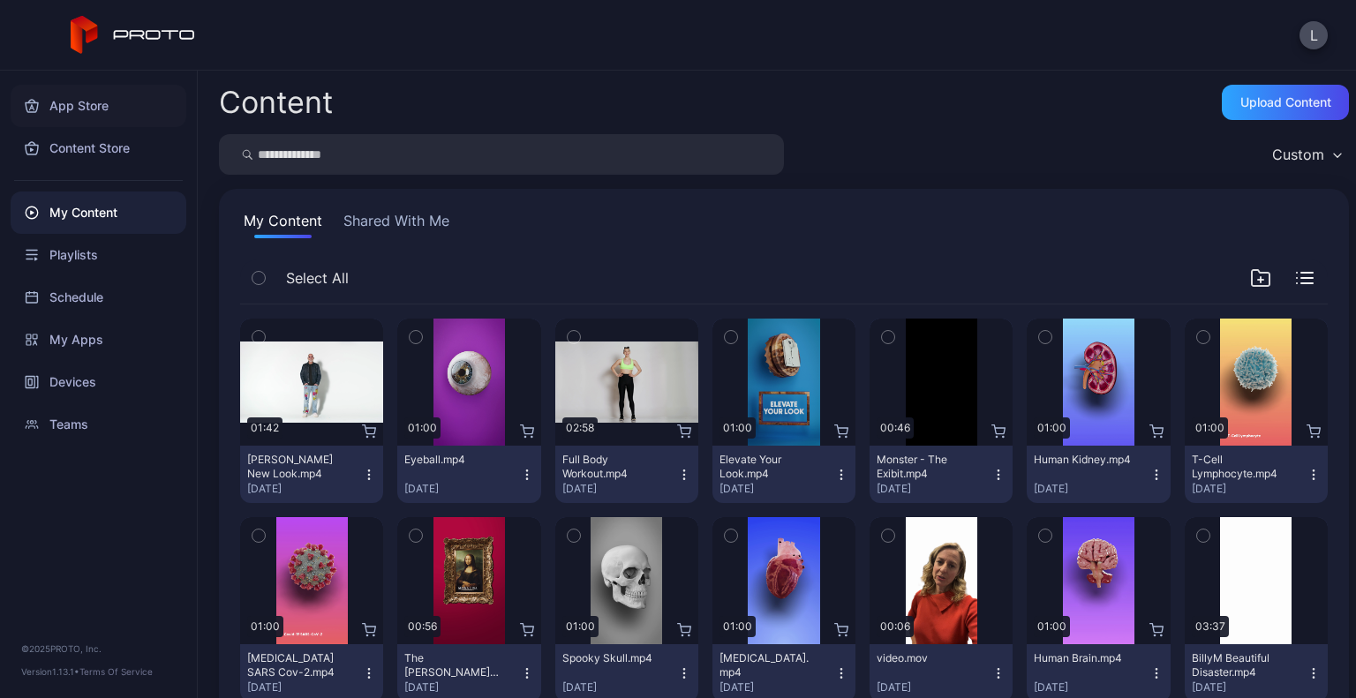
click at [112, 96] on div "App Store" at bounding box center [99, 106] width 176 height 42
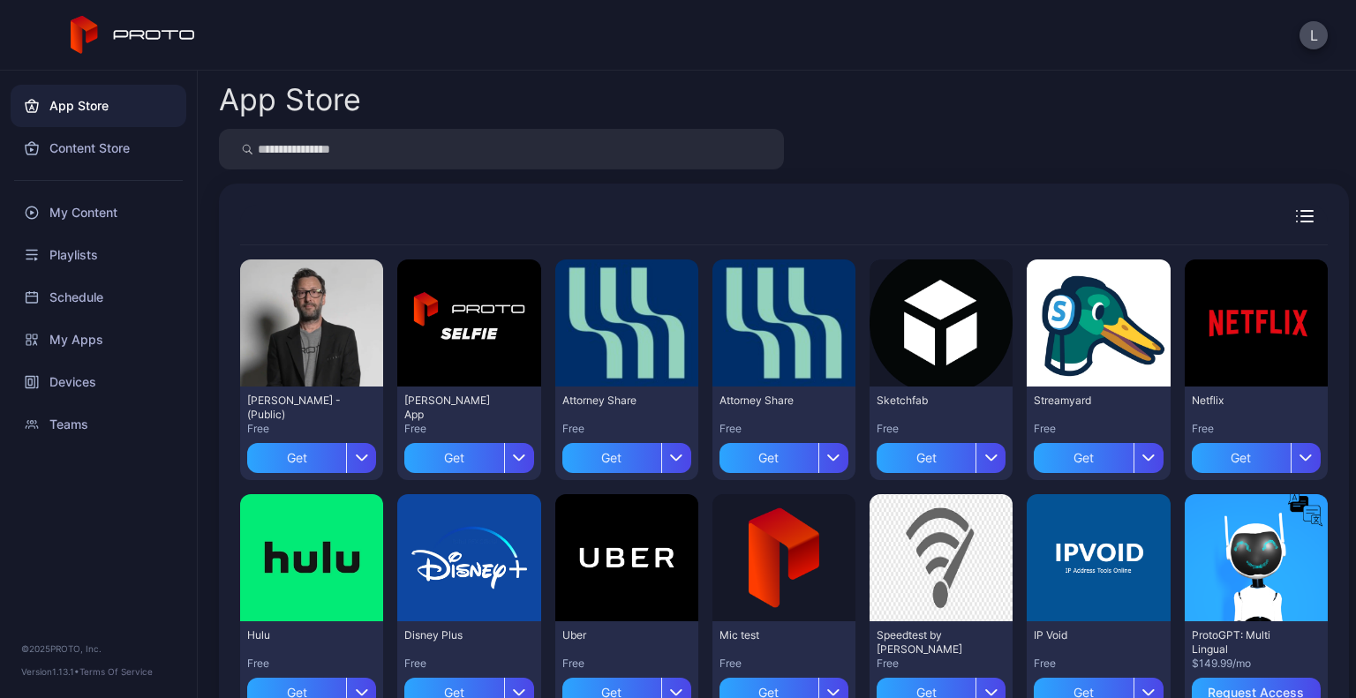
click at [1290, 207] on div at bounding box center [784, 225] width 1088 height 41
click at [1296, 219] on icon "button" at bounding box center [1305, 216] width 18 height 12
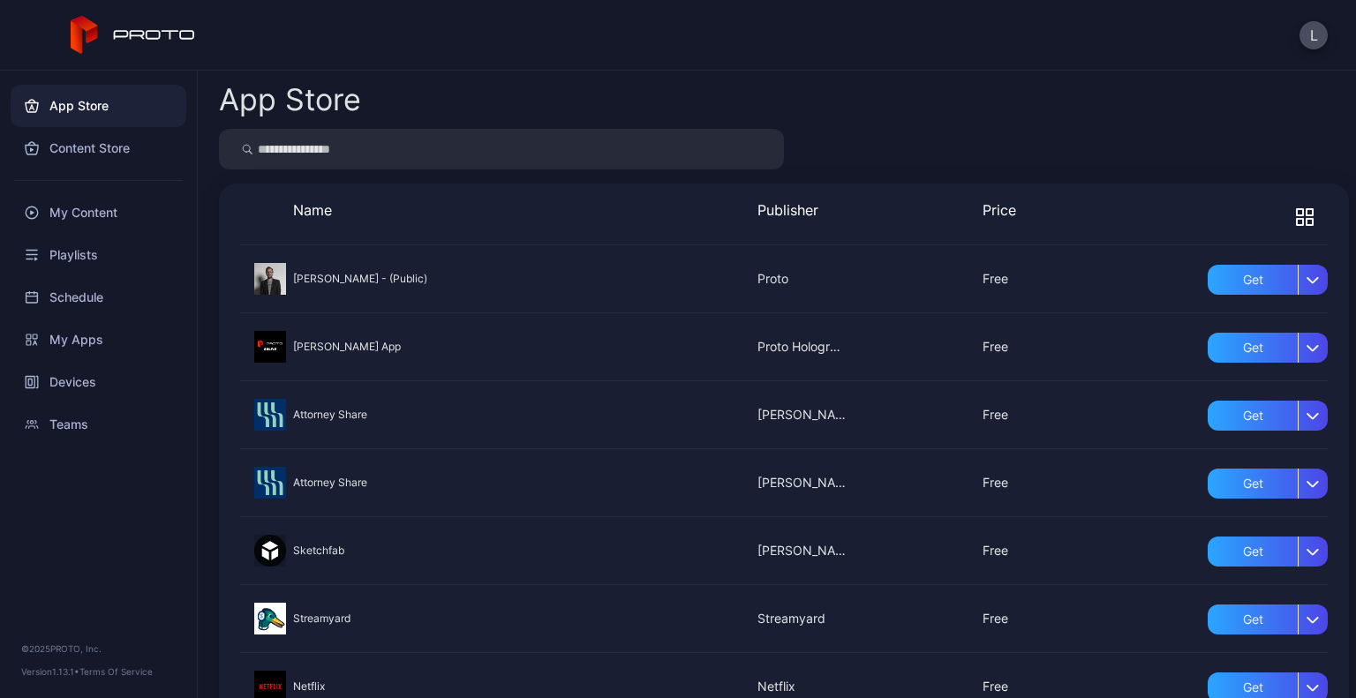
click at [1297, 219] on icon "button" at bounding box center [1300, 222] width 6 height 6
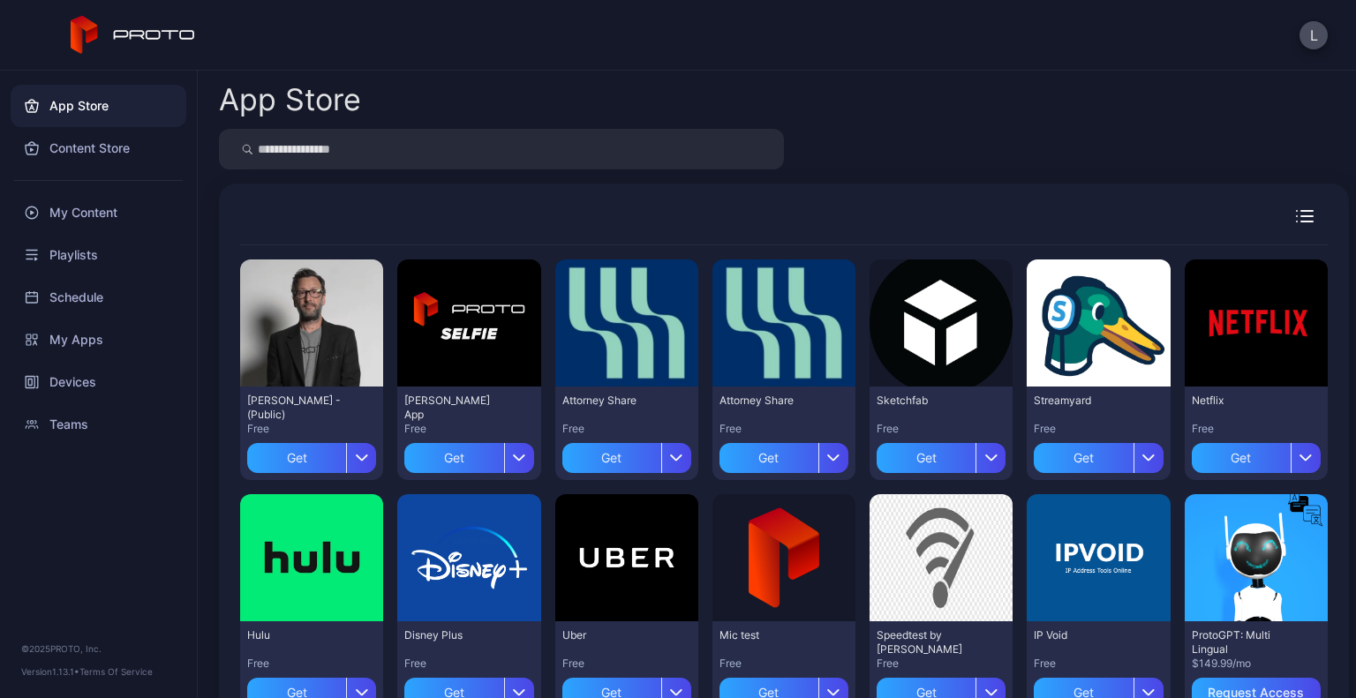
click at [385, 158] on input "search" at bounding box center [501, 149] width 565 height 41
type input "****"
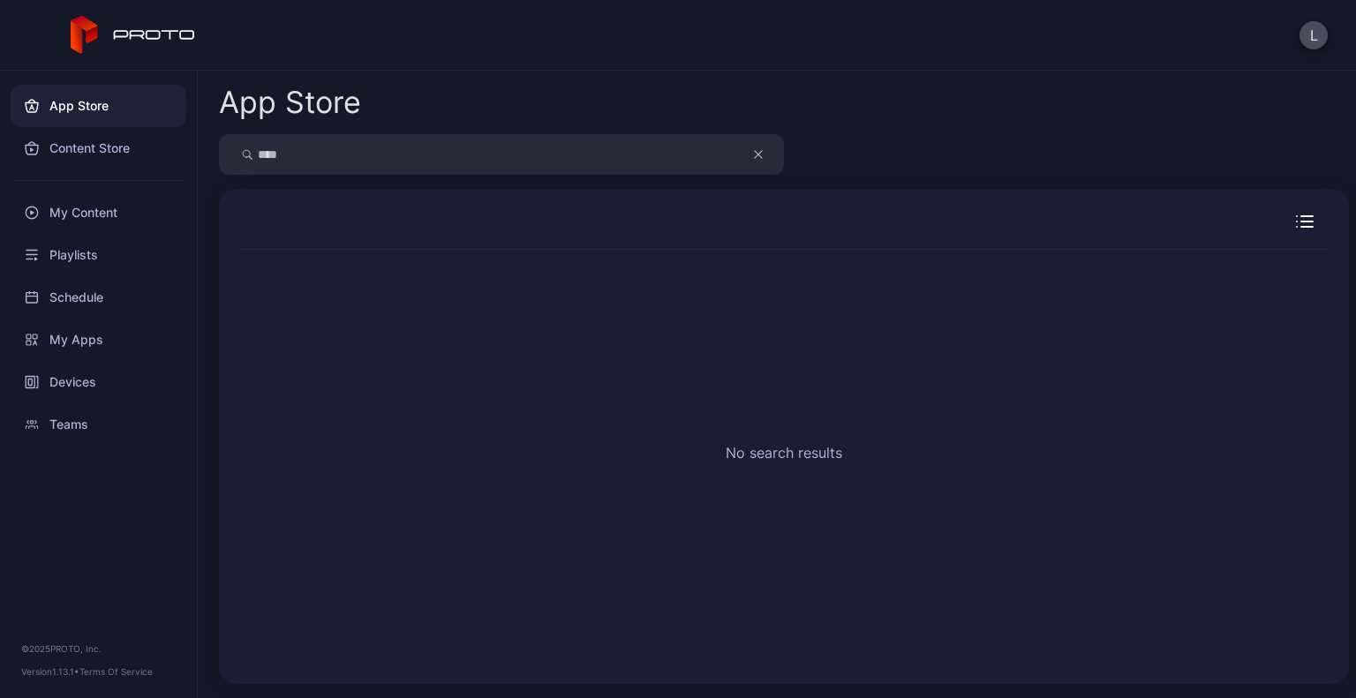
click at [756, 154] on icon "button" at bounding box center [758, 154] width 9 height 21
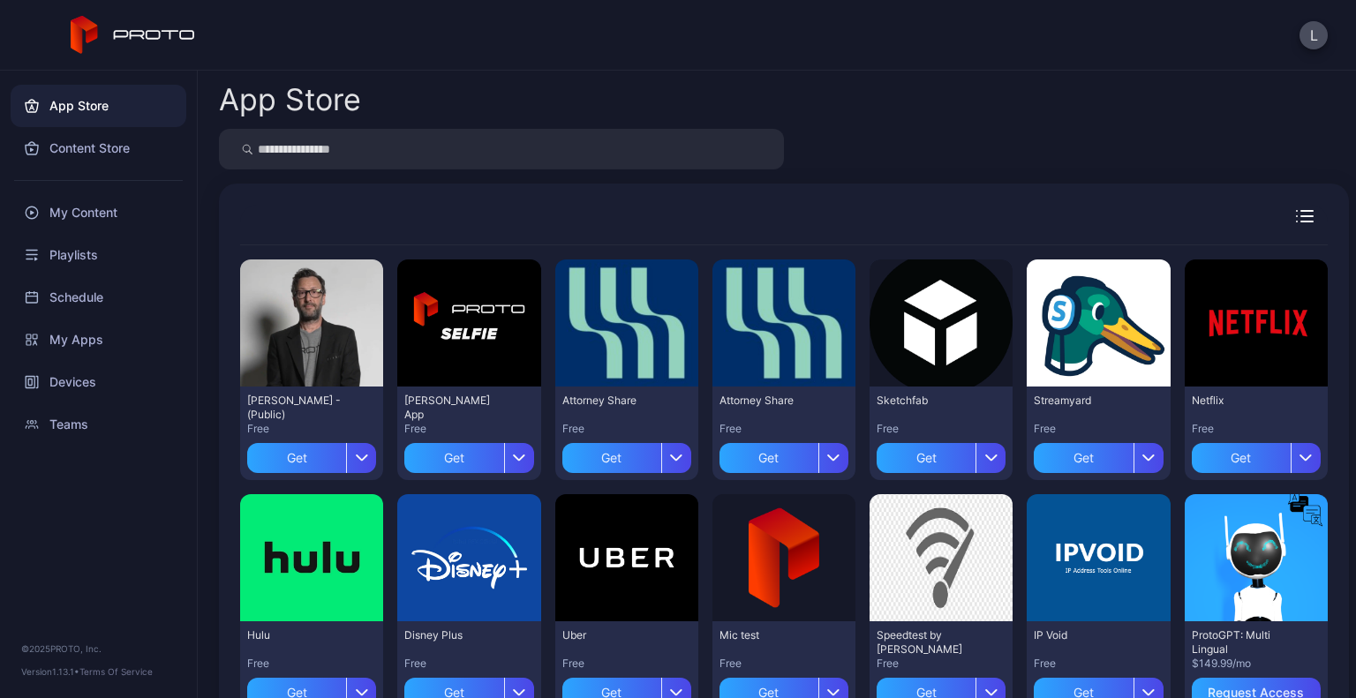
click at [93, 628] on div "App Store Content Store My Content Playlists Schedule My Apps Devices Teams © 2…" at bounding box center [99, 385] width 198 height 628
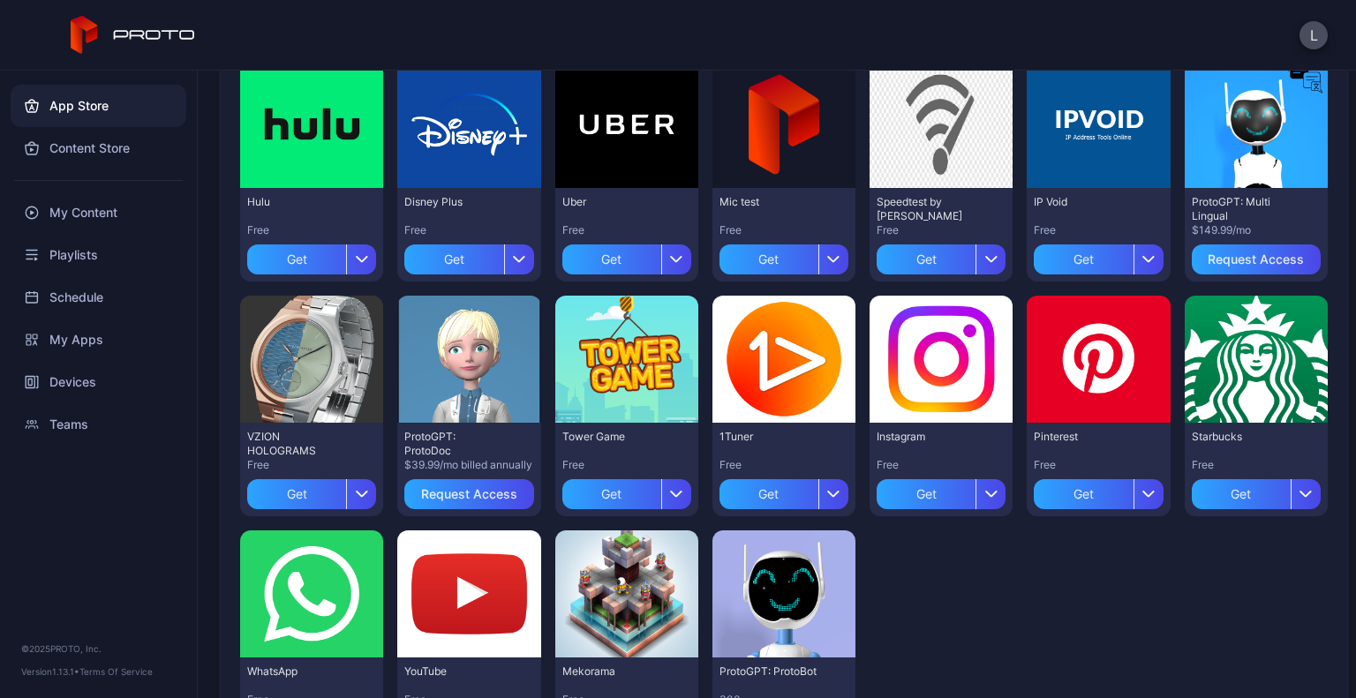
scroll to position [536, 0]
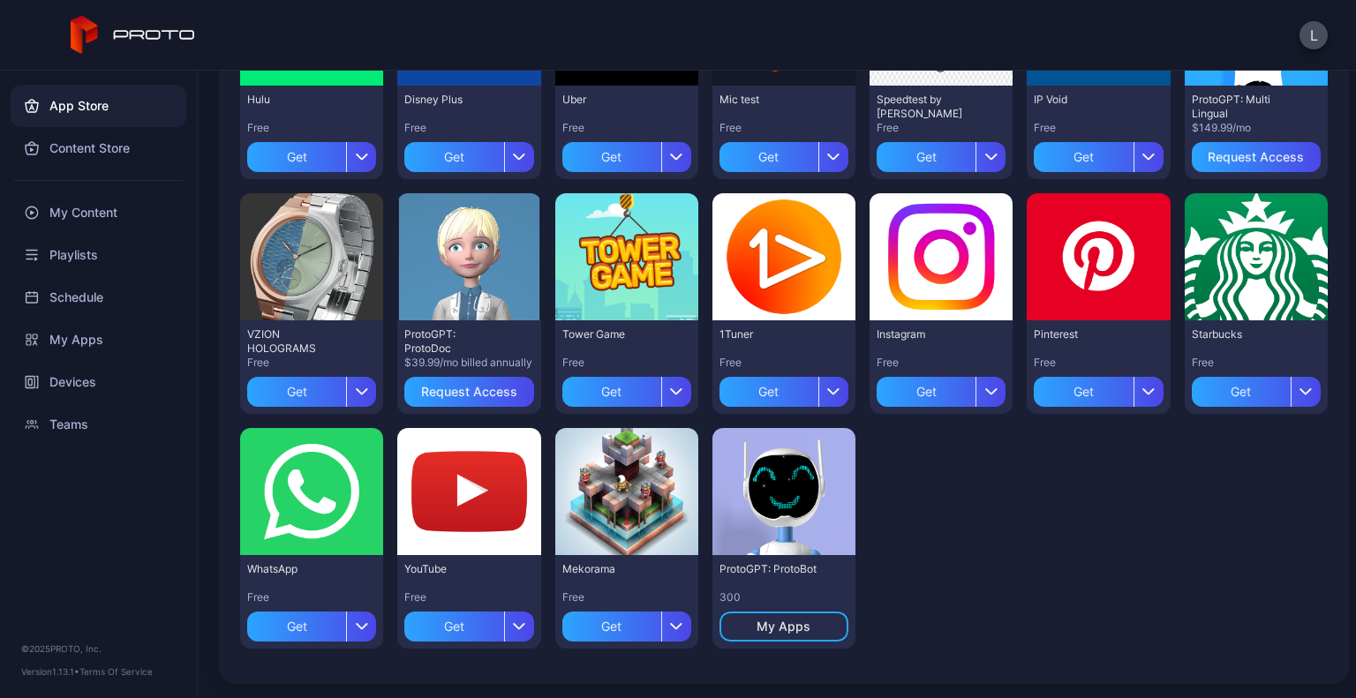
click at [941, 463] on div "Preview [PERSON_NAME] N Persona - (Public) Free Get Preview [PERSON_NAME] App F…" at bounding box center [784, 186] width 1088 height 953
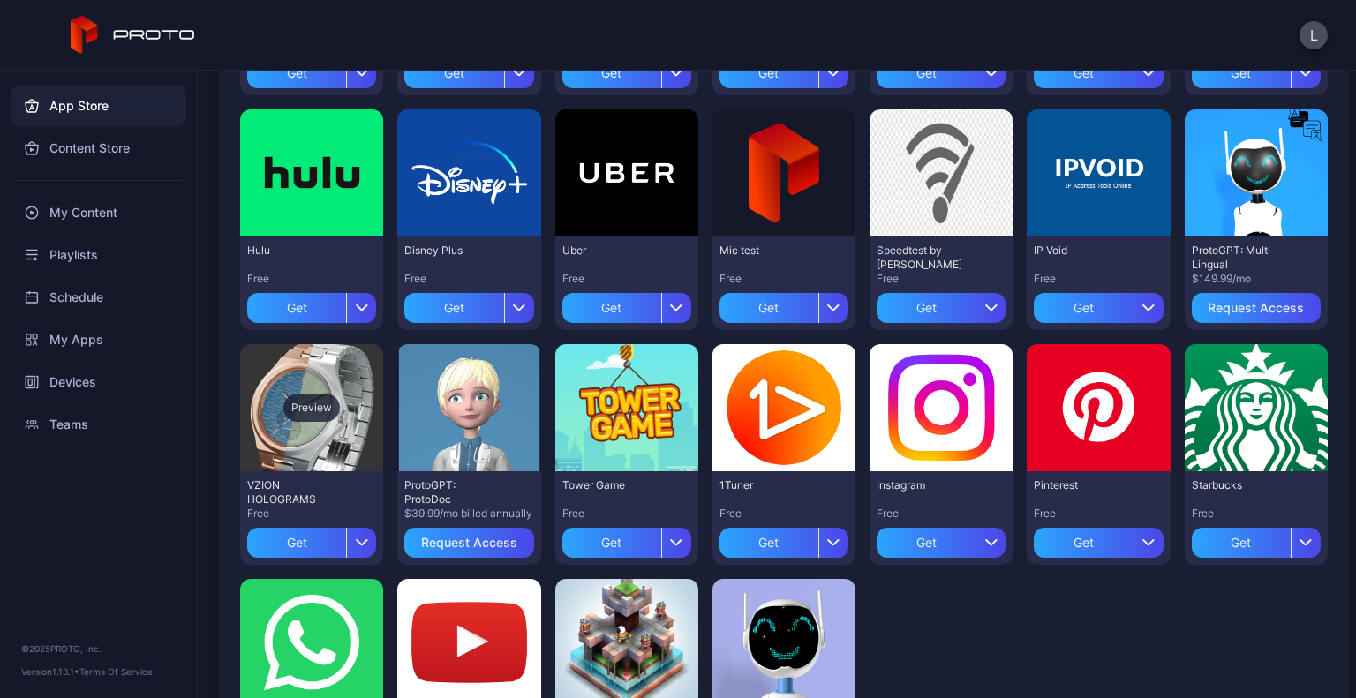
scroll to position [384, 0]
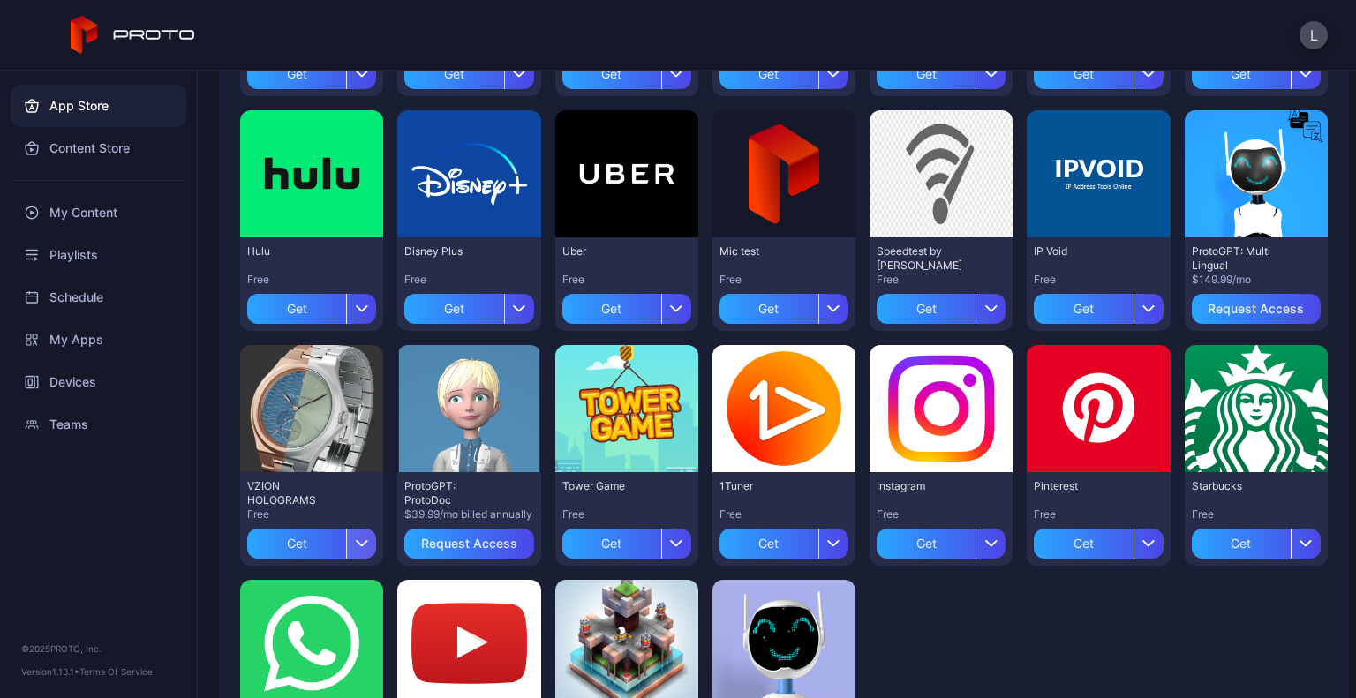
click at [360, 547] on div "button" at bounding box center [361, 544] width 30 height 30
click at [212, 478] on div "App Store Preview [PERSON_NAME] N Persona - (Public) Free Get Preview [PERSON_N…" at bounding box center [777, 385] width 1158 height 628
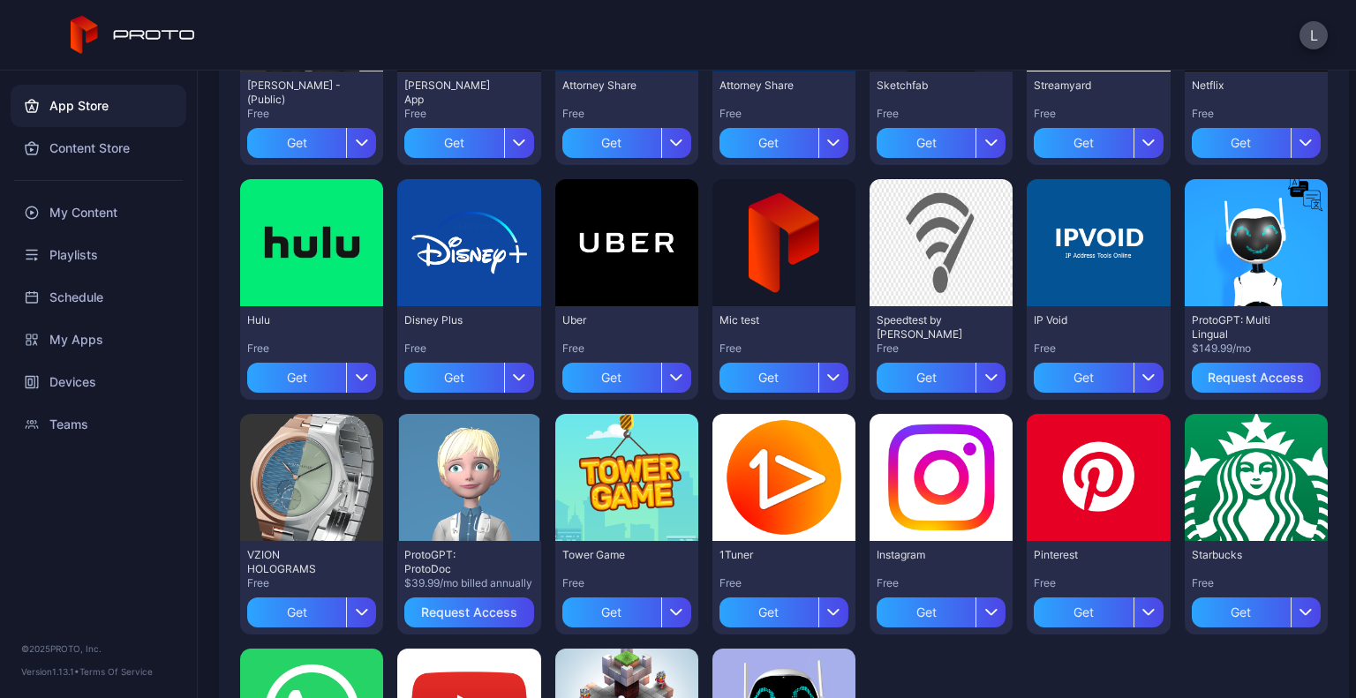
scroll to position [318, 0]
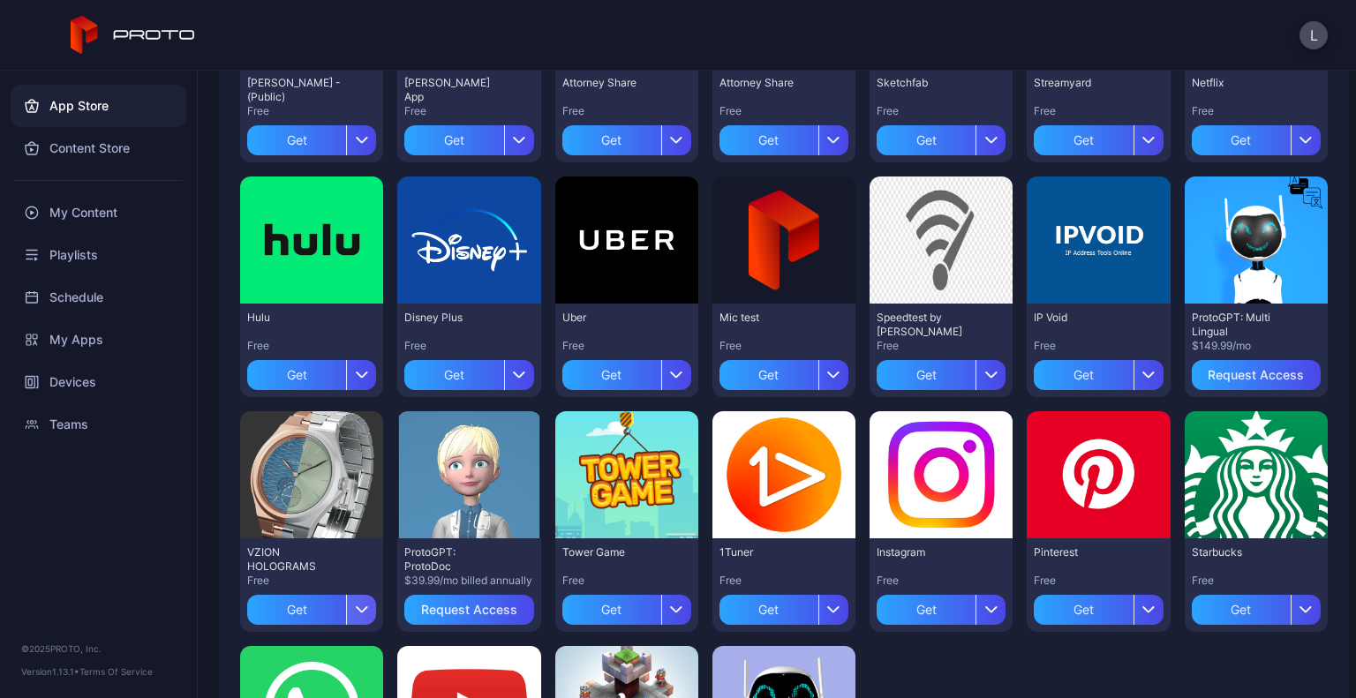
click at [358, 606] on icon "button" at bounding box center [361, 609] width 13 height 7
click at [192, 596] on div "App Store Content Store My Content Playlists Schedule My Apps Devices Teams © 2…" at bounding box center [99, 385] width 198 height 628
click at [300, 606] on div "Get" at bounding box center [296, 610] width 99 height 30
drag, startPoint x: 300, startPoint y: 606, endPoint x: 290, endPoint y: 601, distance: 10.7
click at [290, 603] on div "My Apps" at bounding box center [312, 610] width 54 height 14
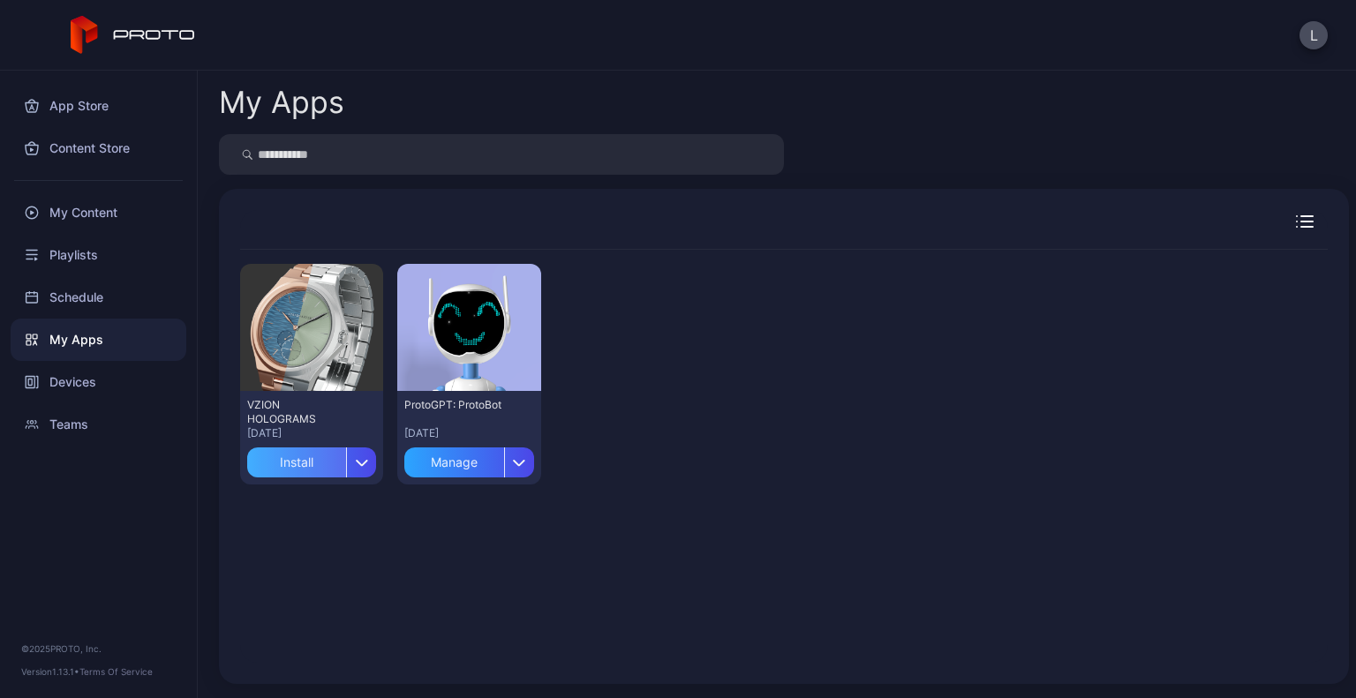
click at [320, 465] on div "Install" at bounding box center [296, 463] width 99 height 30
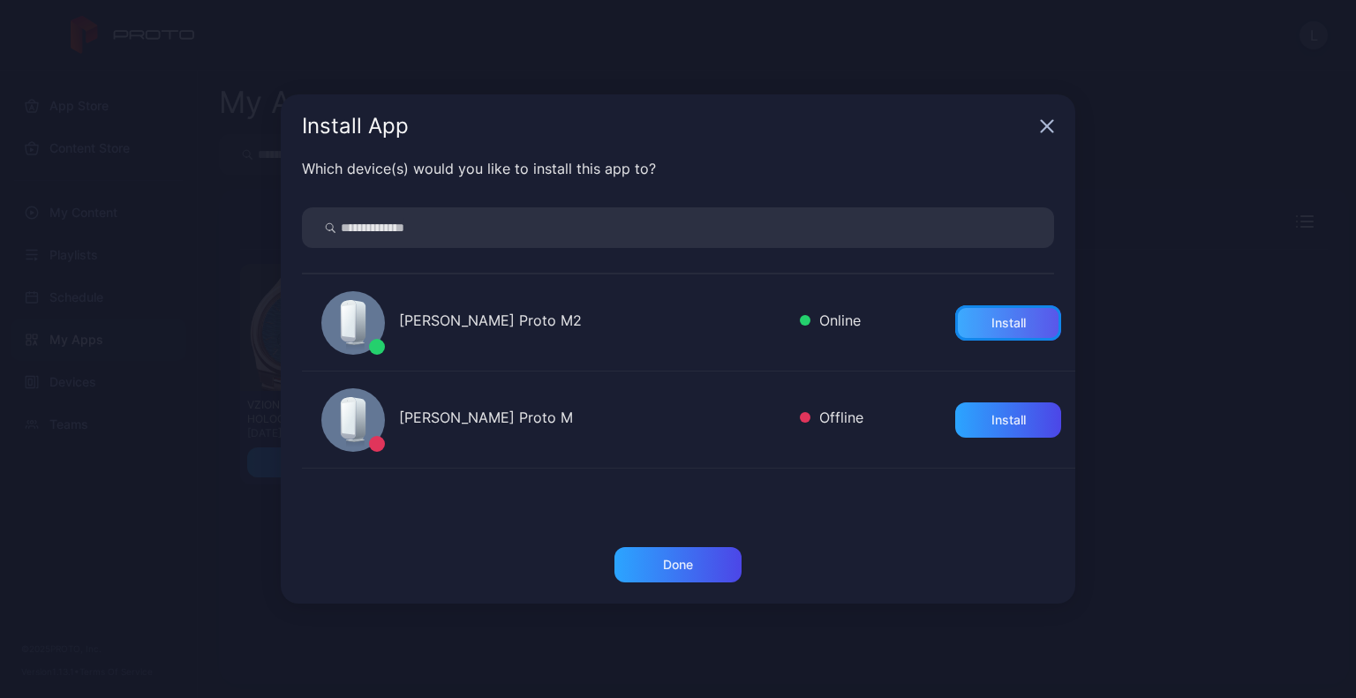
click at [1004, 317] on div "Install" at bounding box center [1008, 323] width 34 height 14
click at [1049, 127] on icon "button" at bounding box center [1047, 126] width 11 height 11
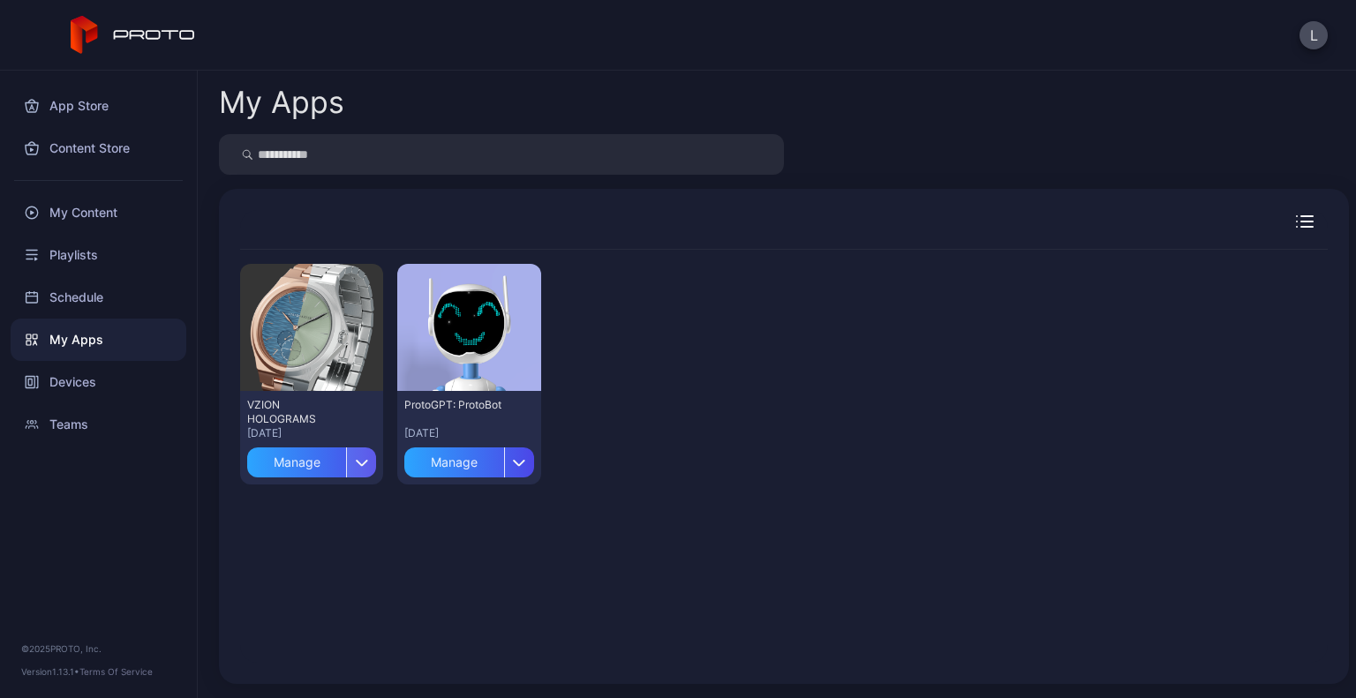
click at [359, 455] on div "button" at bounding box center [361, 463] width 30 height 30
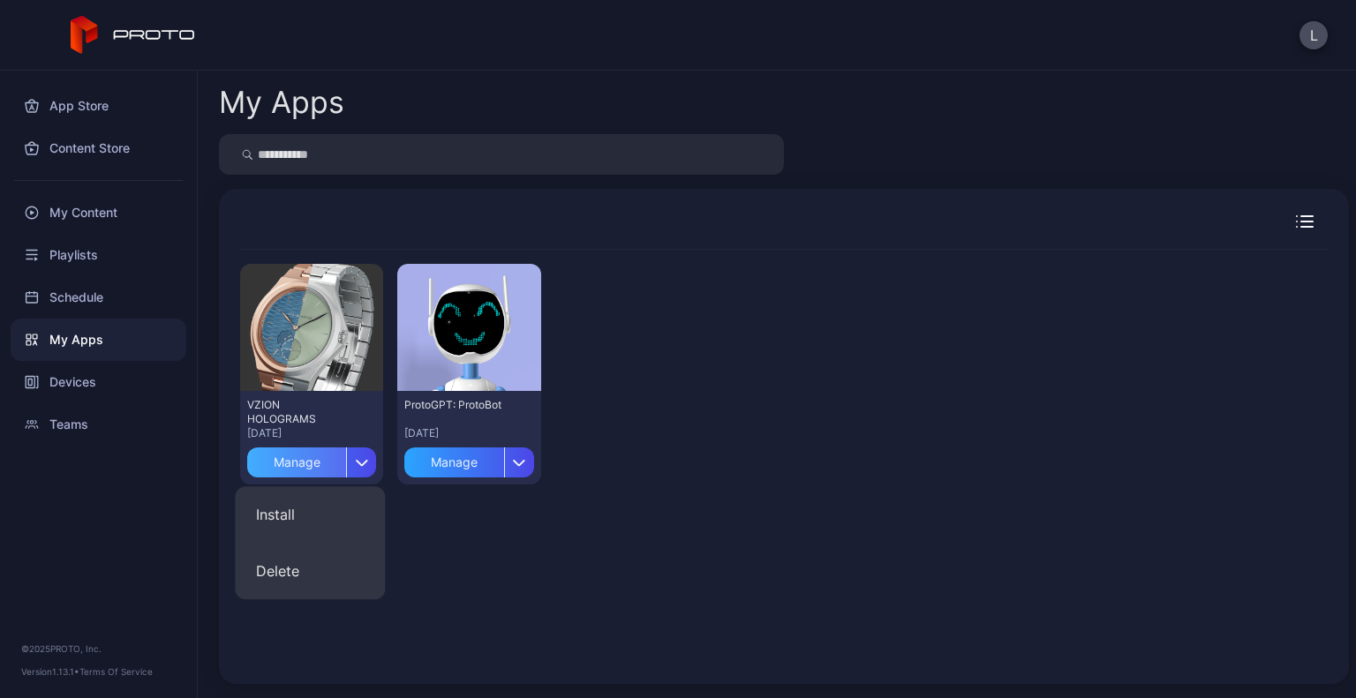
click at [283, 473] on div "Manage" at bounding box center [296, 463] width 99 height 30
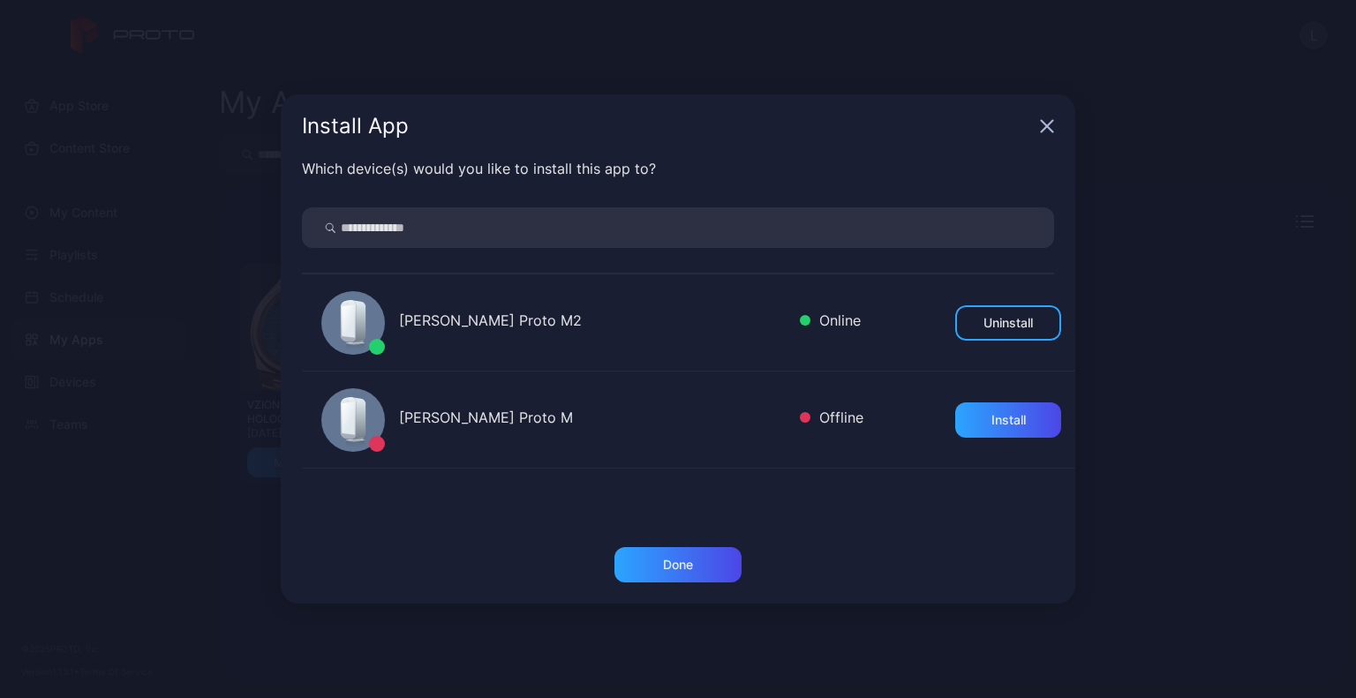
click at [1044, 133] on icon "button" at bounding box center [1047, 126] width 14 height 14
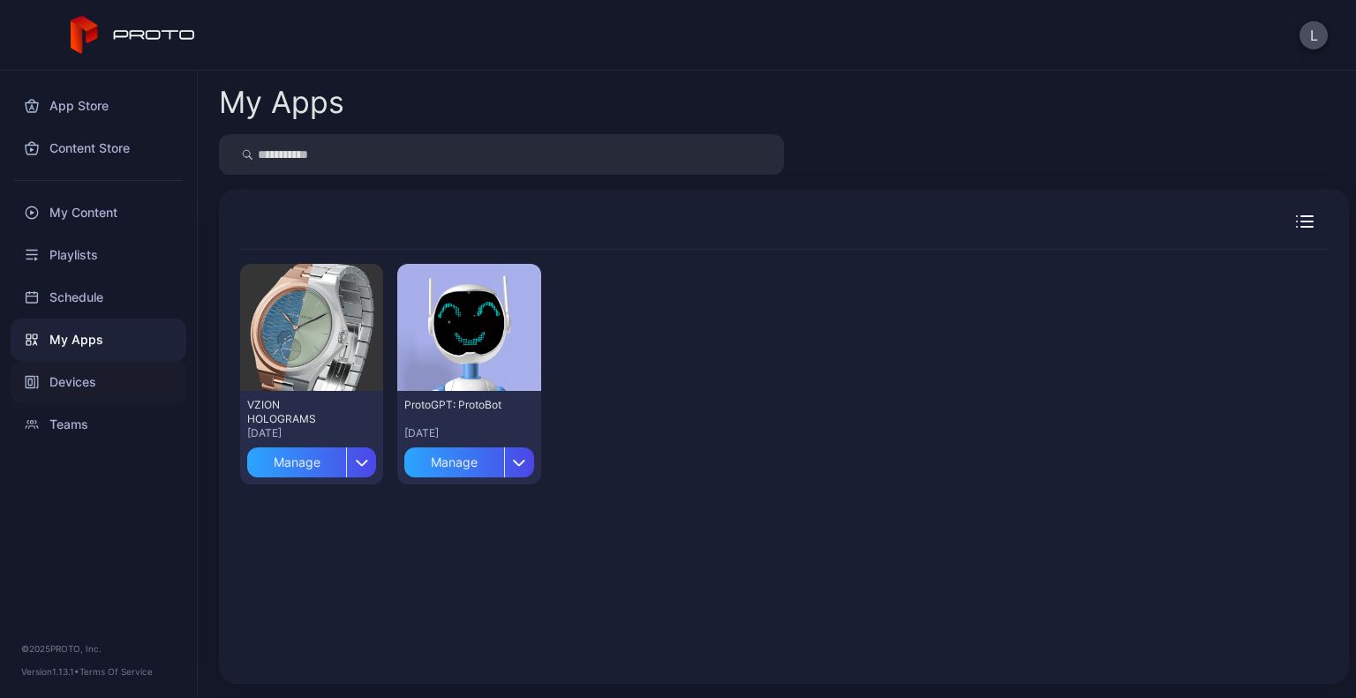
click at [90, 378] on div "Devices" at bounding box center [99, 382] width 176 height 42
